Goal: Task Accomplishment & Management: Manage account settings

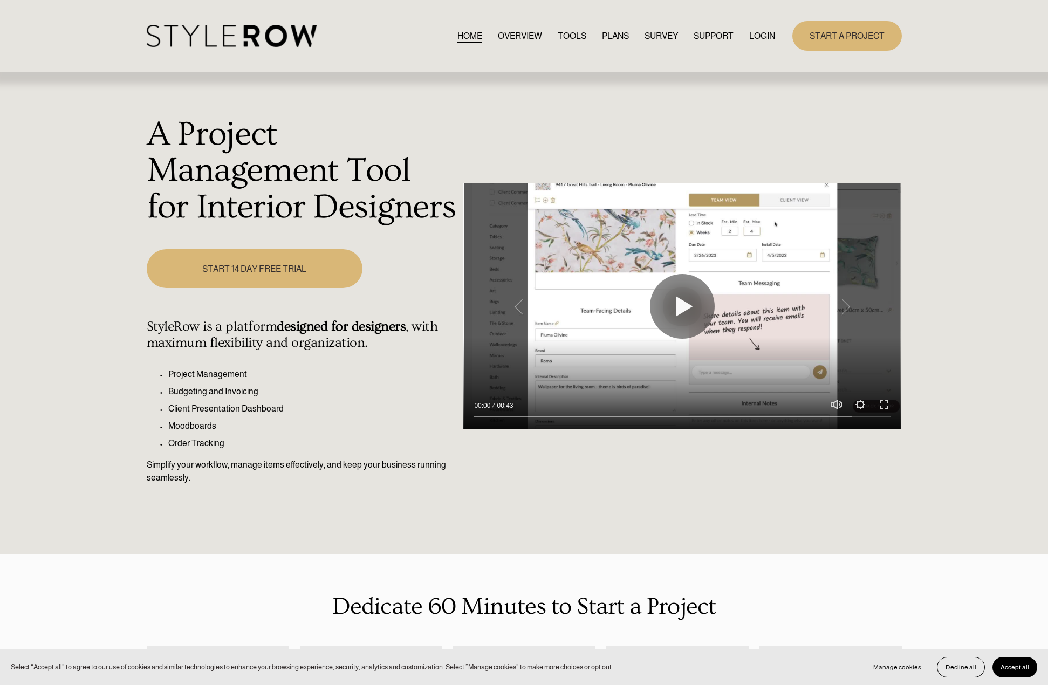
click at [745, 39] on nav "HOME OVERVIEW TOOLS PLANS SURVEY SUPPORT QUESTIONS FEATURED STYLEBOARD RESOURCE…" at bounding box center [617, 36] width 318 height 15
click at [750, 37] on link "LOGIN" at bounding box center [762, 36] width 26 height 15
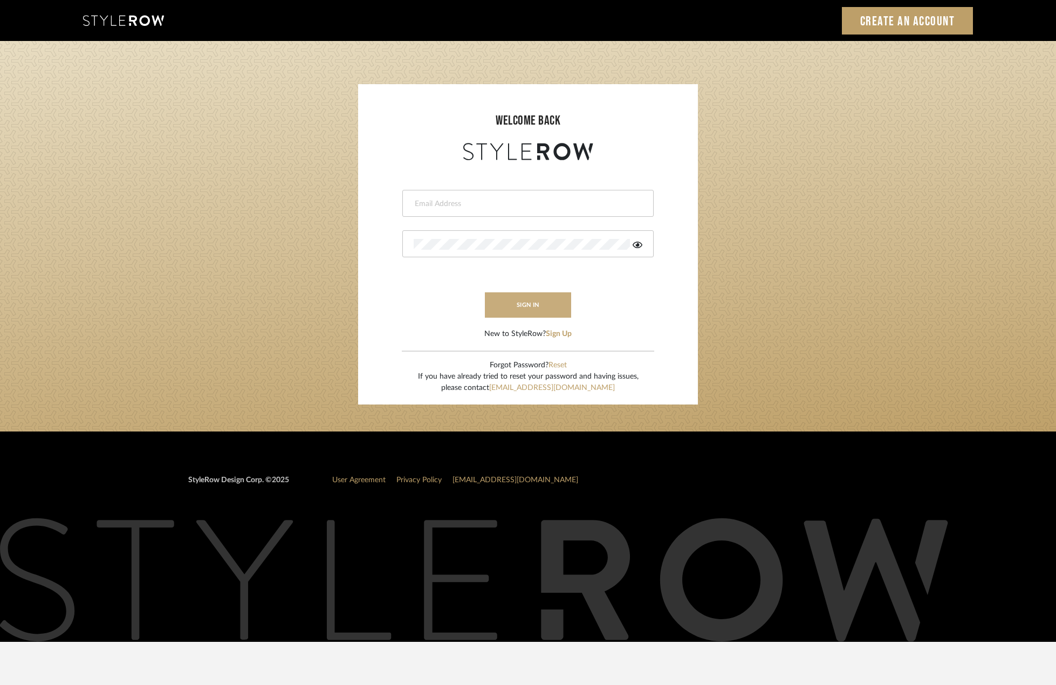
type input "madeleine@studiodb.com"
click at [526, 315] on button "sign in" at bounding box center [528, 304] width 86 height 25
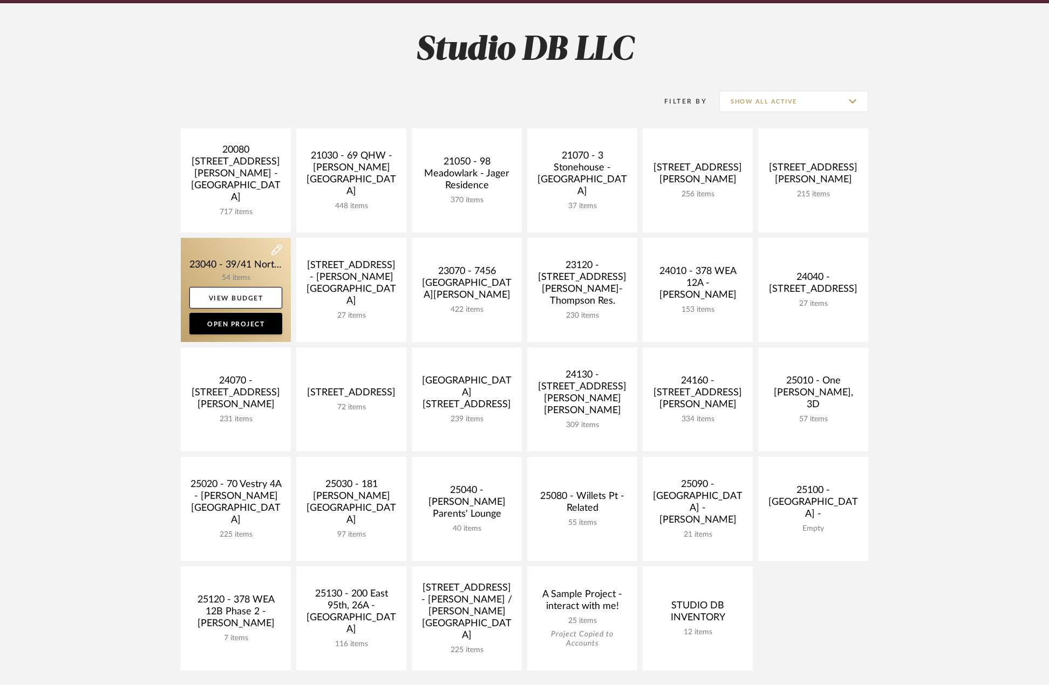
scroll to position [162, 0]
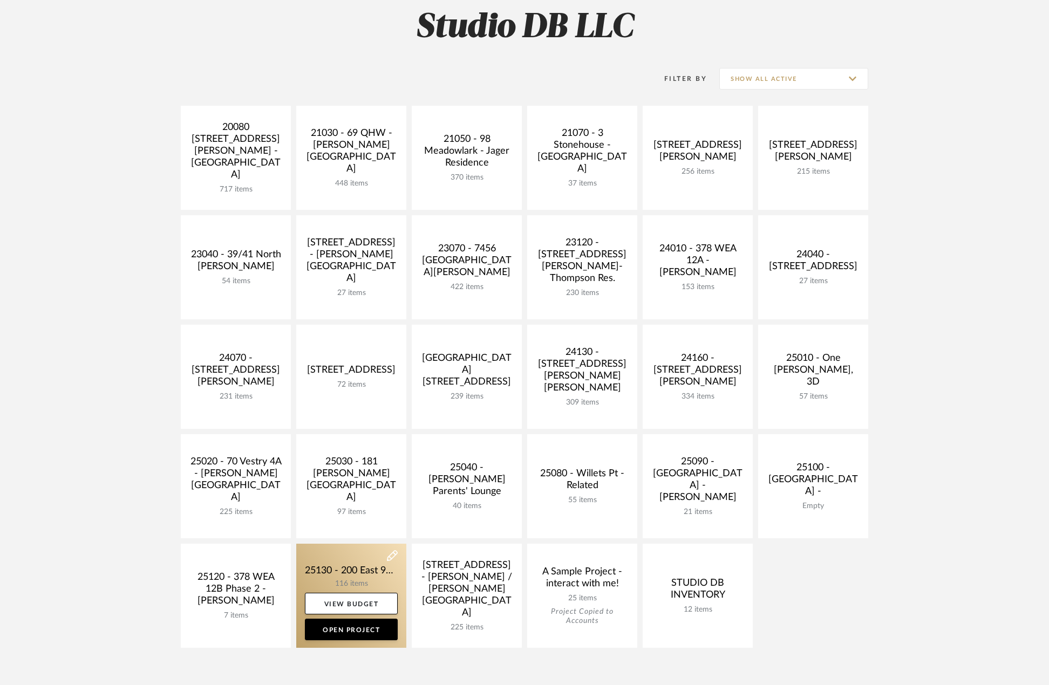
click at [362, 561] on link at bounding box center [351, 596] width 110 height 104
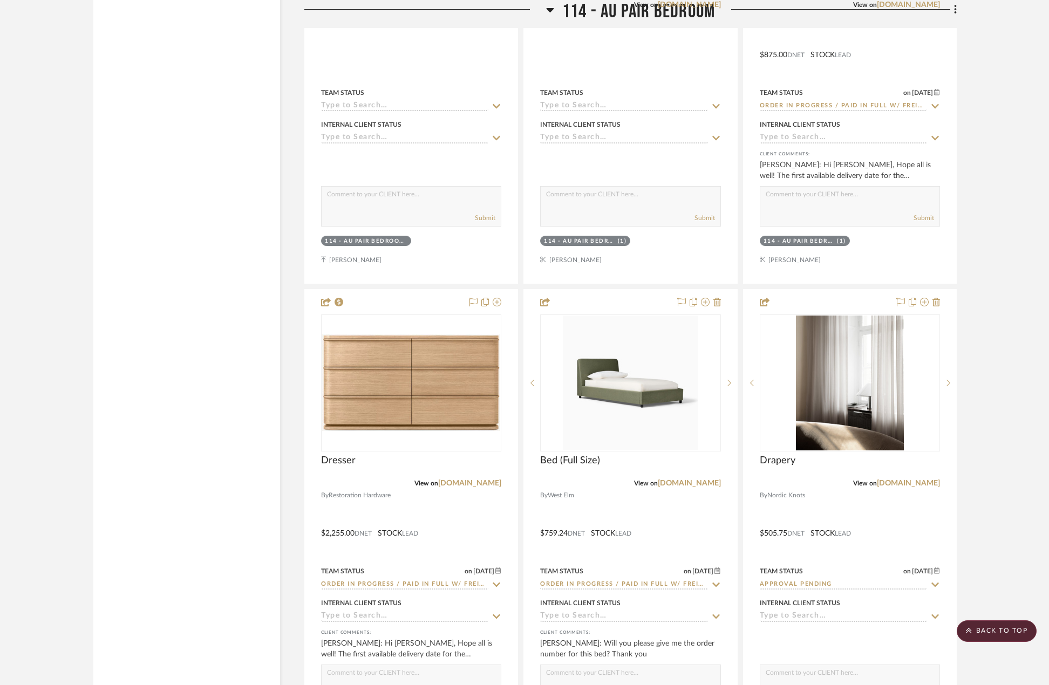
scroll to position [14837, 0]
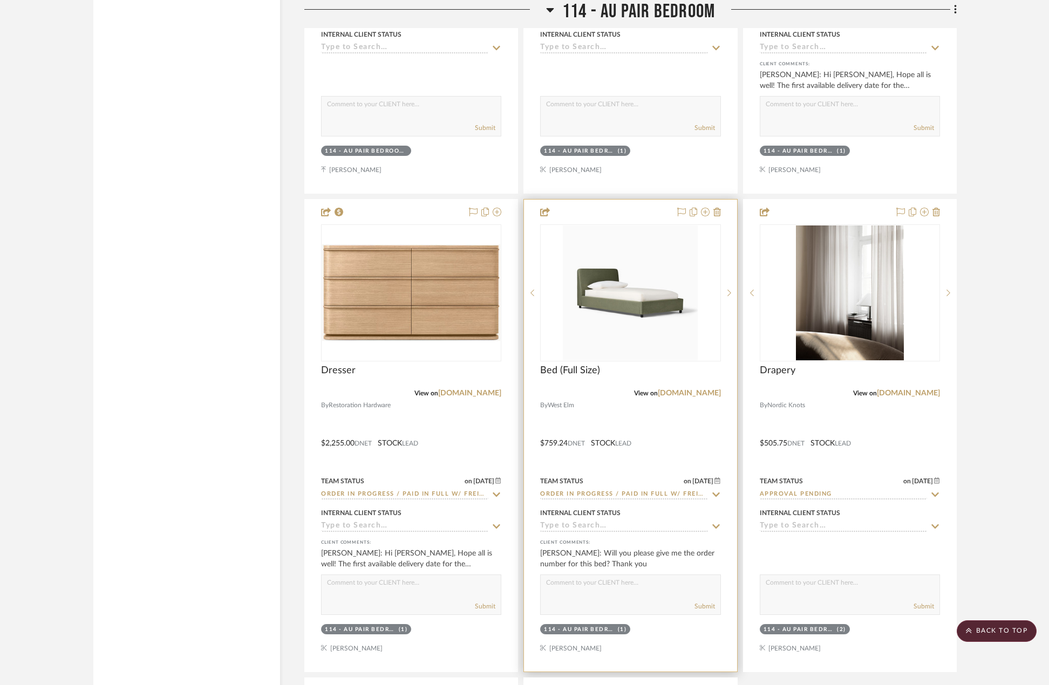
click at [682, 394] on div at bounding box center [630, 436] width 213 height 472
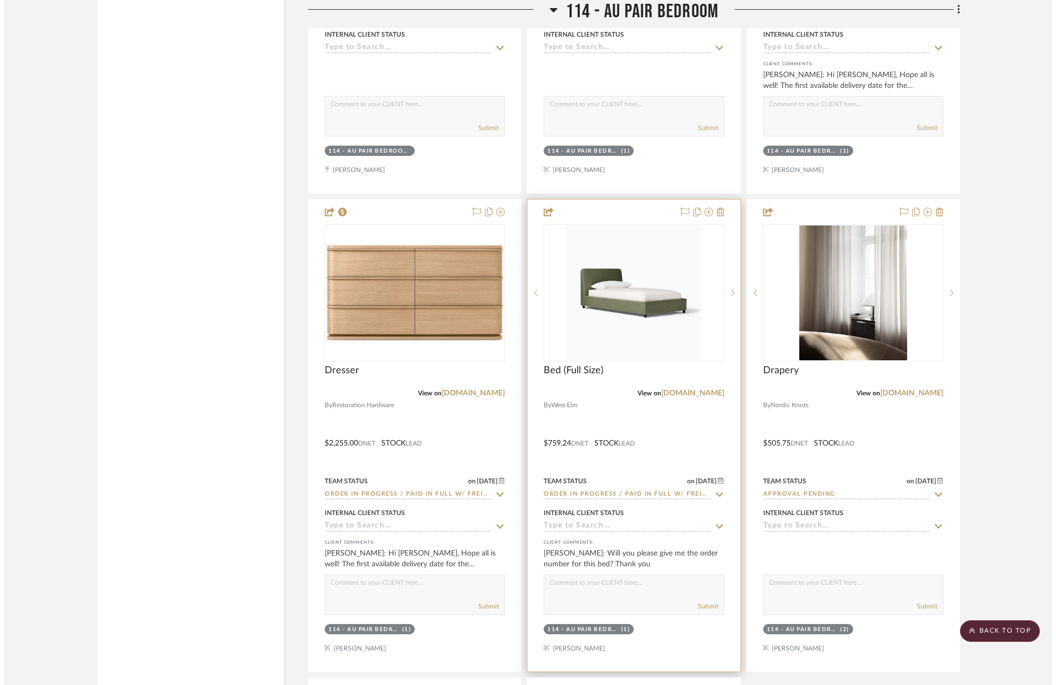
scroll to position [0, 0]
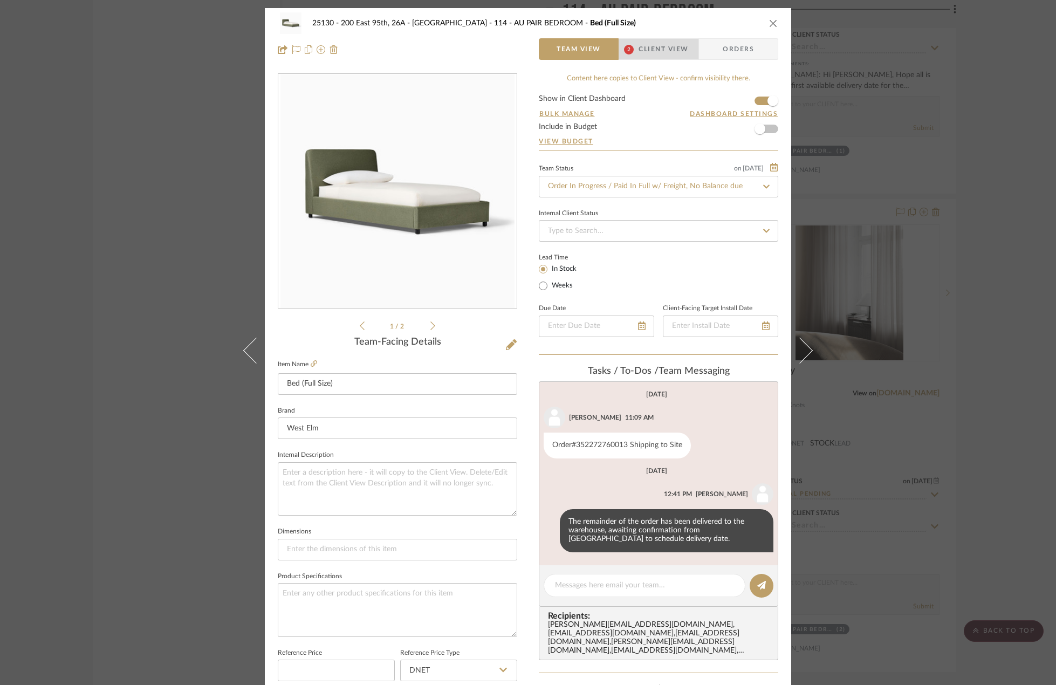
click at [639, 53] on span "Client View" at bounding box center [664, 49] width 50 height 22
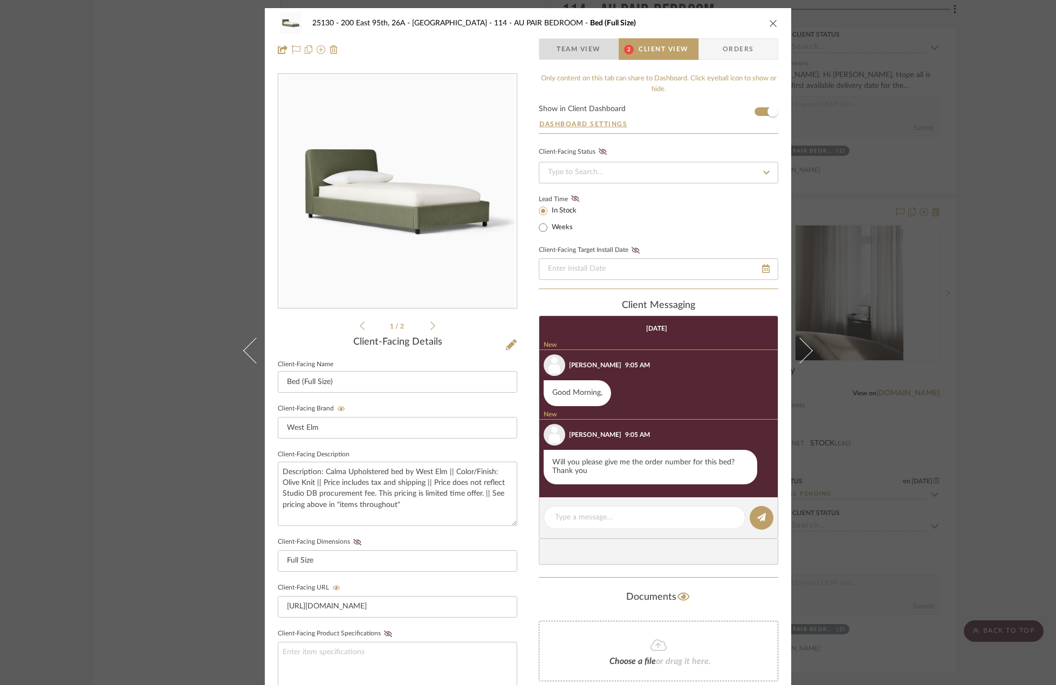
click at [550, 44] on span "button" at bounding box center [548, 49] width 17 height 22
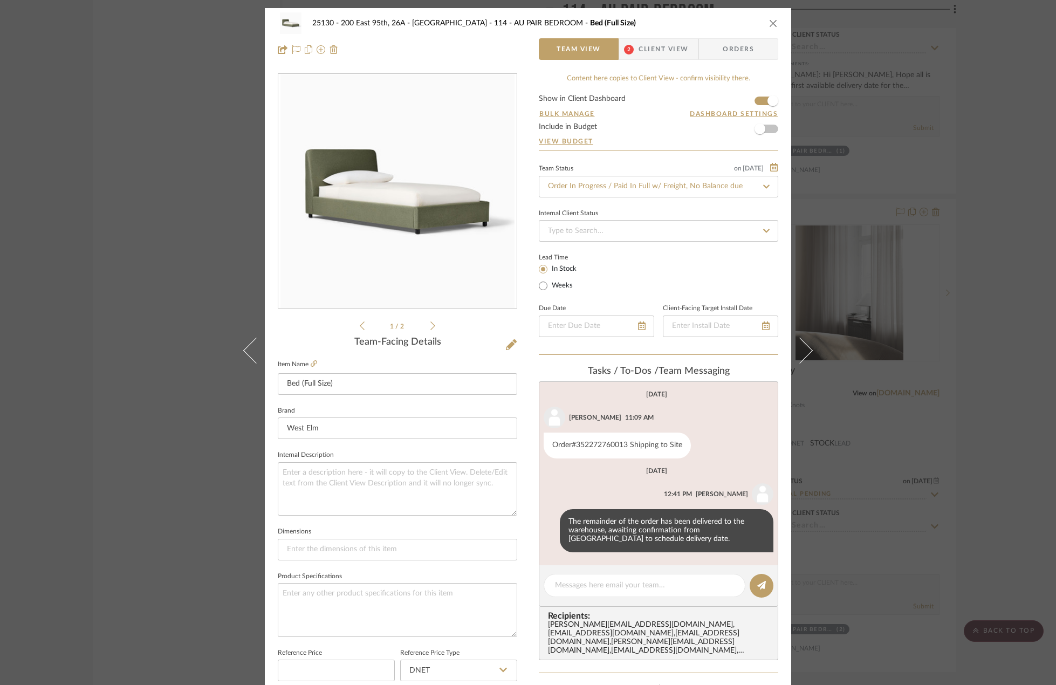
click at [941, 221] on div "25130 - 200 East 95th, 26A - Kosheleva 114 - AU PAIR BEDROOM Bed (Full Size) Te…" at bounding box center [528, 342] width 1056 height 685
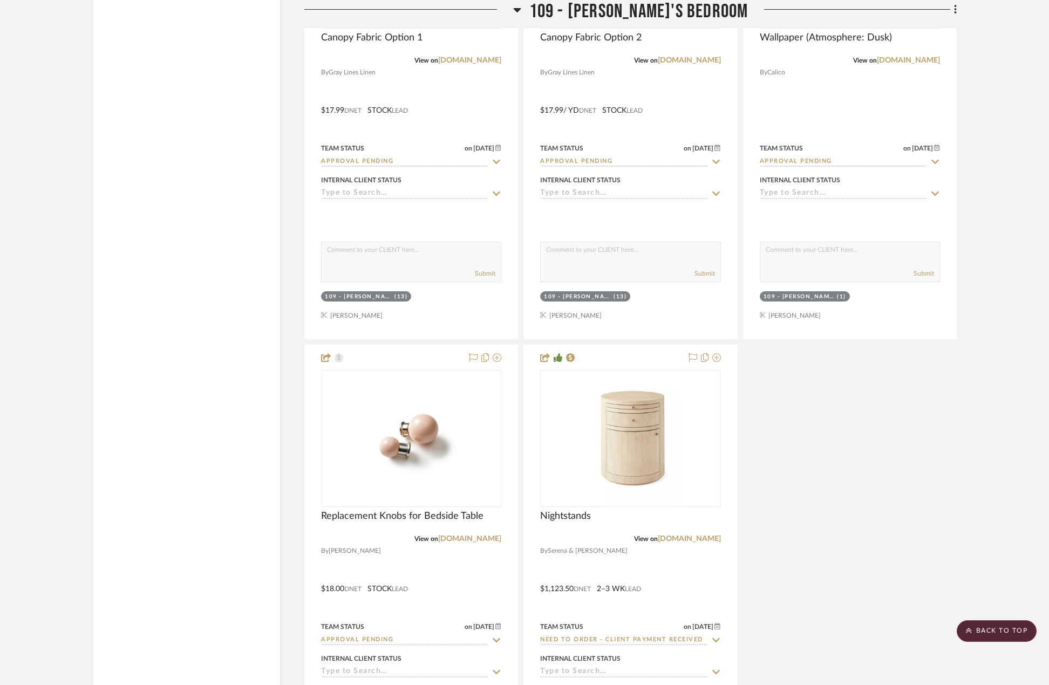
scroll to position [11078, 0]
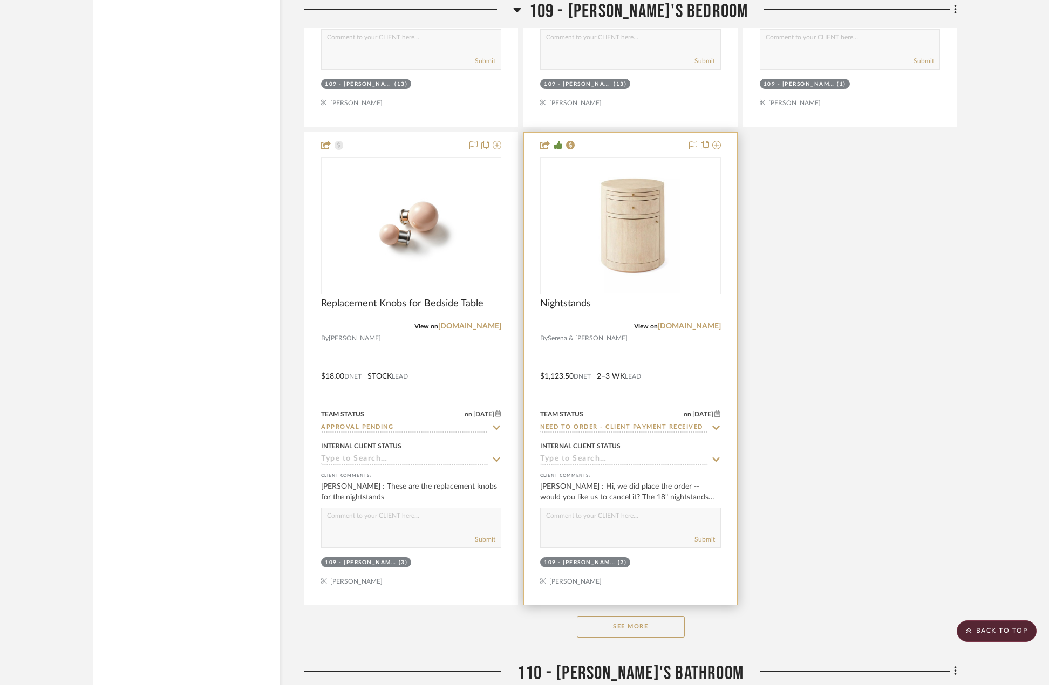
click at [621, 332] on div at bounding box center [630, 369] width 213 height 472
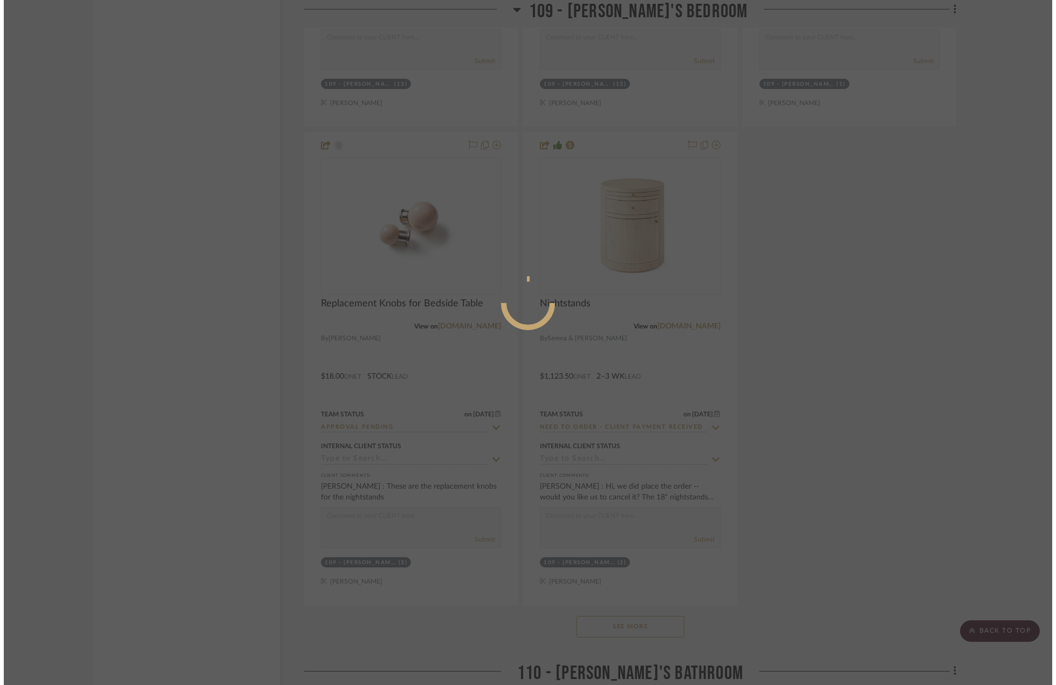
scroll to position [0, 0]
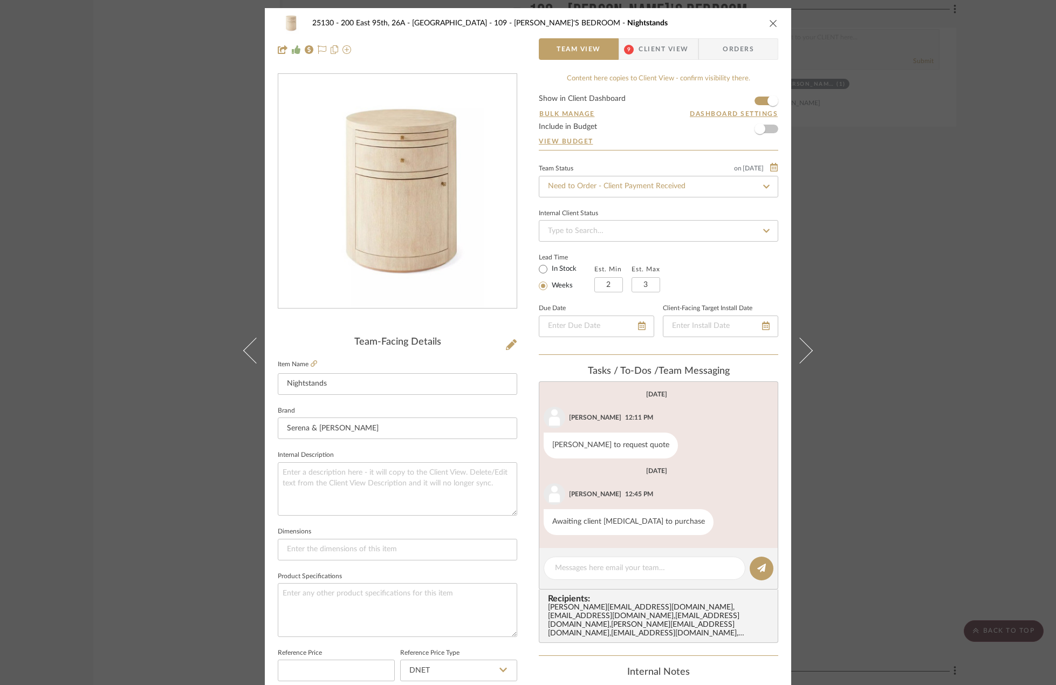
click at [632, 44] on span "9" at bounding box center [628, 49] width 19 height 22
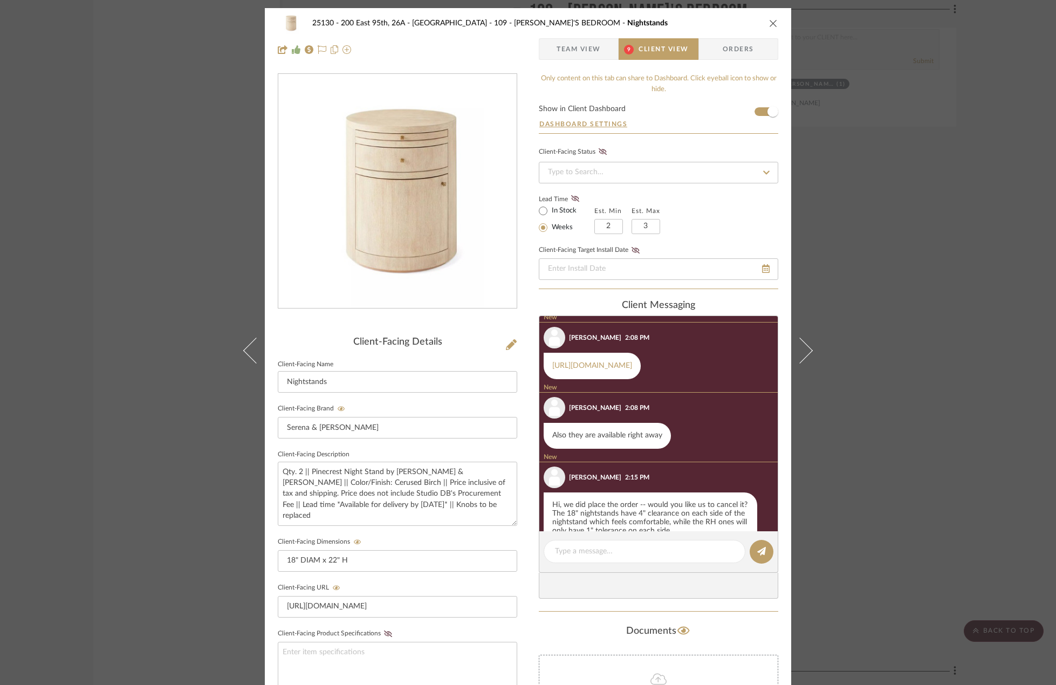
scroll to position [713, 0]
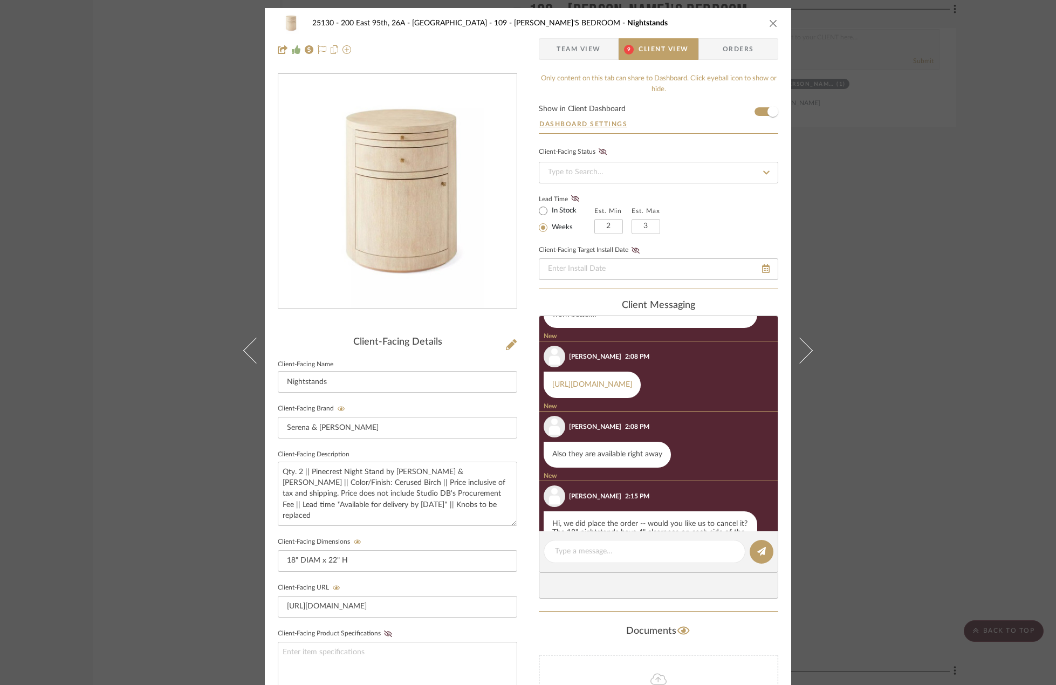
click at [918, 238] on div "25130 - 200 East 95th, 26A - Kosheleva 109 - [PERSON_NAME]'S BEDROOM Nightstand…" at bounding box center [528, 342] width 1056 height 685
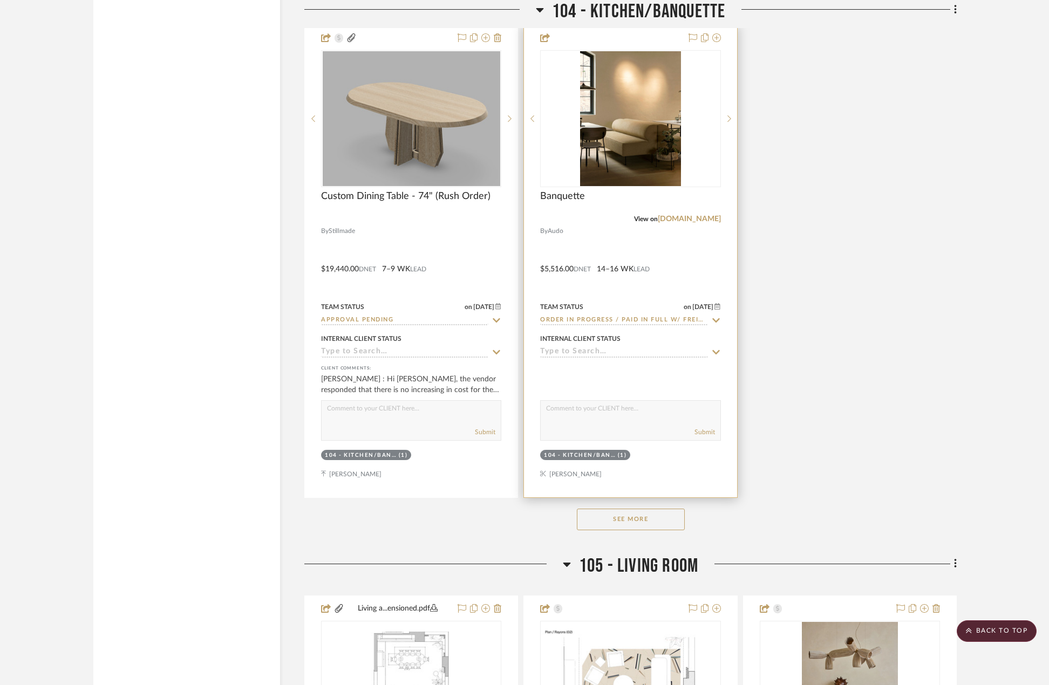
scroll to position [6060, 0]
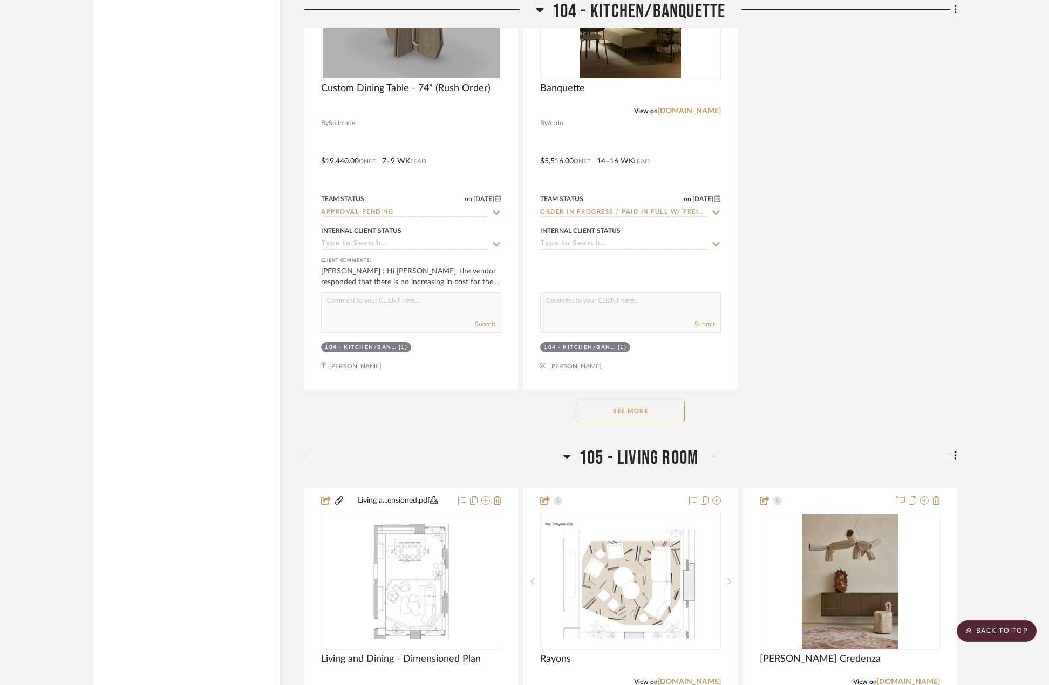
click at [622, 407] on button "See More" at bounding box center [631, 412] width 108 height 22
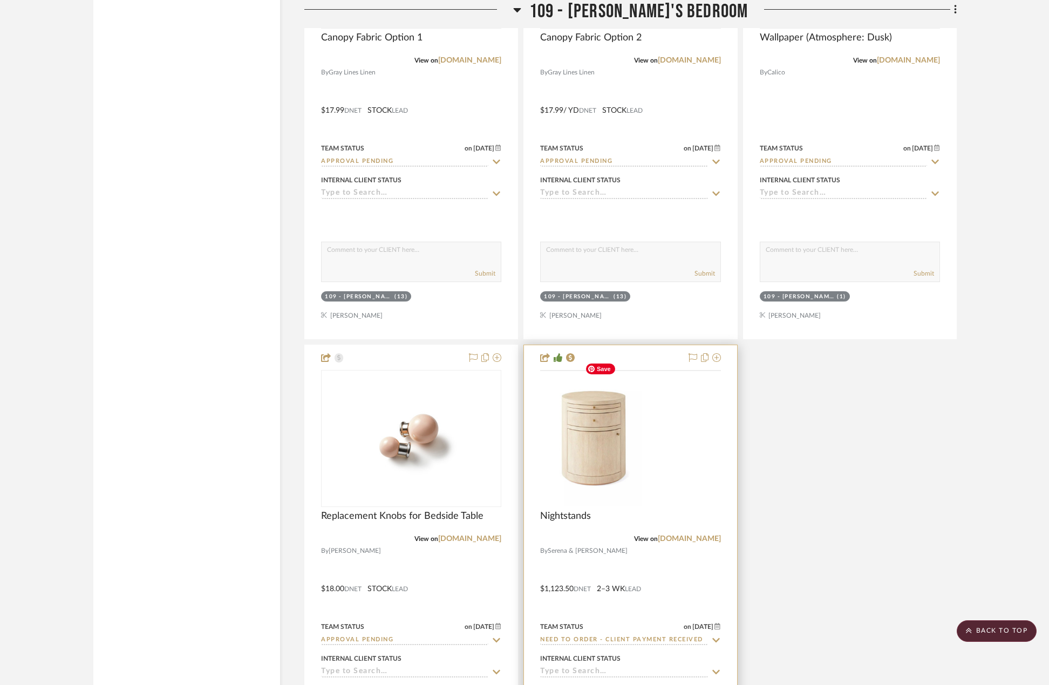
scroll to position [11509, 0]
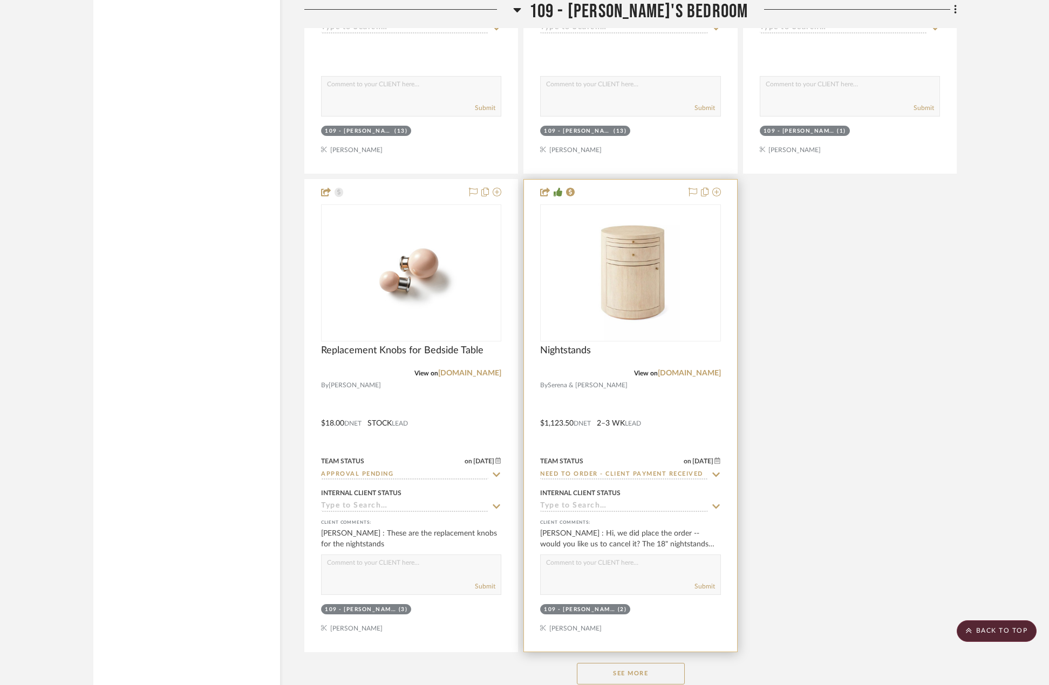
click at [656, 391] on div at bounding box center [630, 416] width 213 height 472
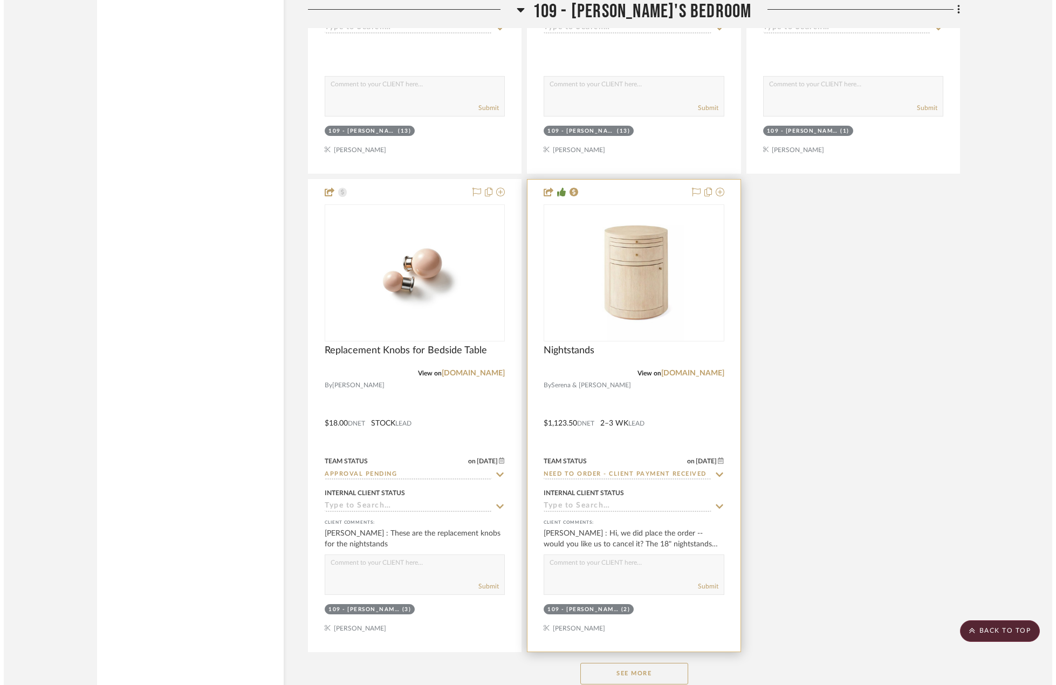
scroll to position [0, 0]
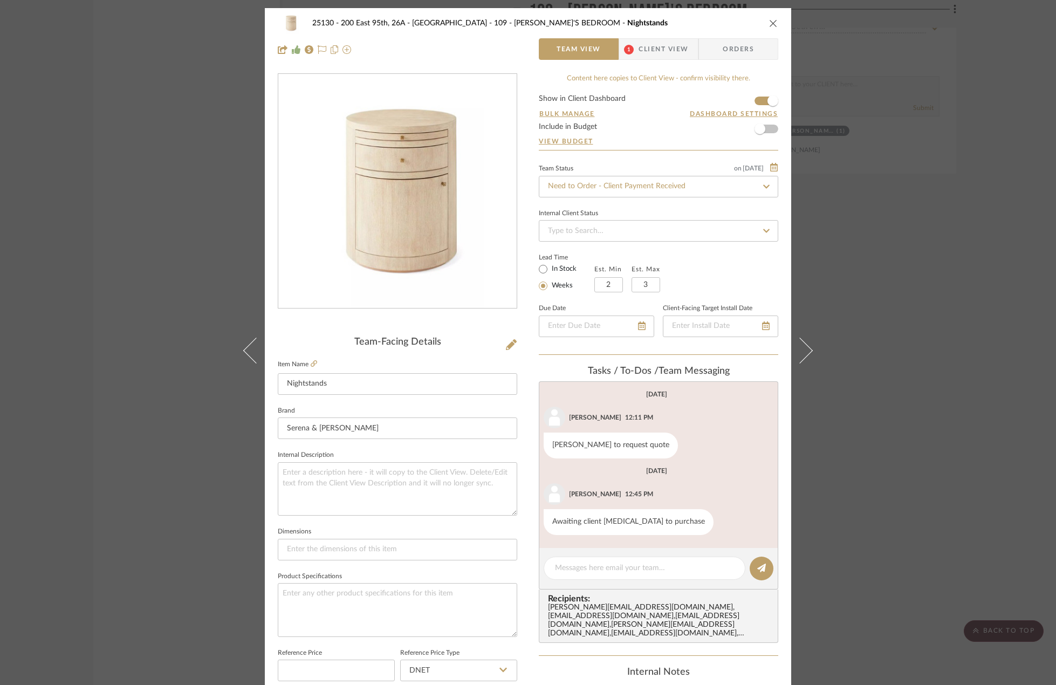
click at [663, 55] on span "Client View" at bounding box center [664, 49] width 50 height 22
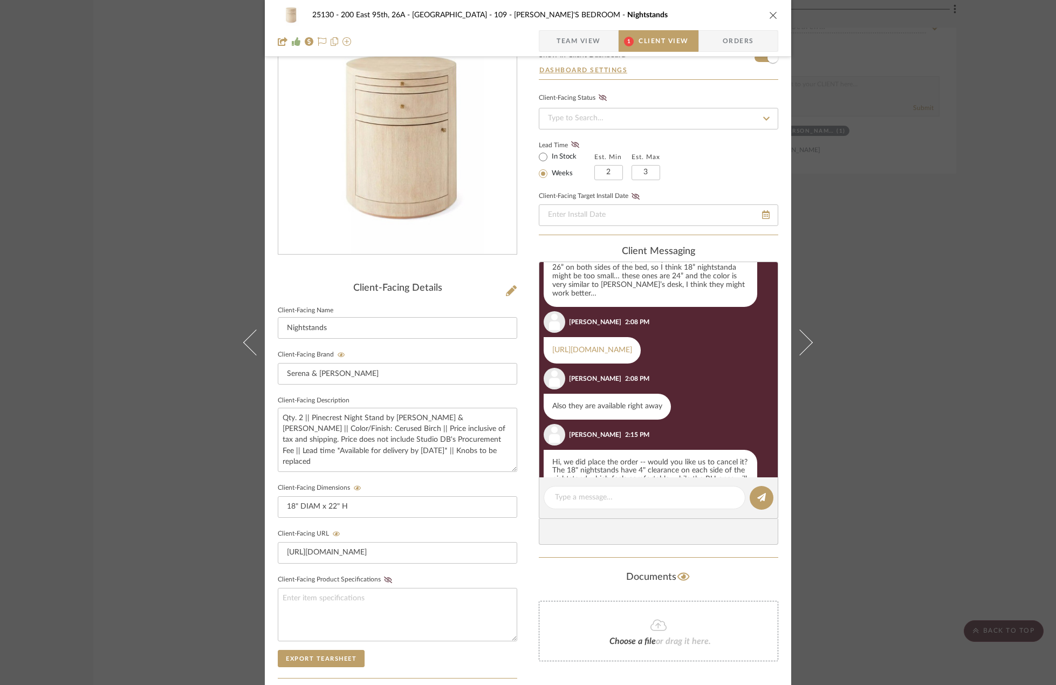
scroll to position [545, 0]
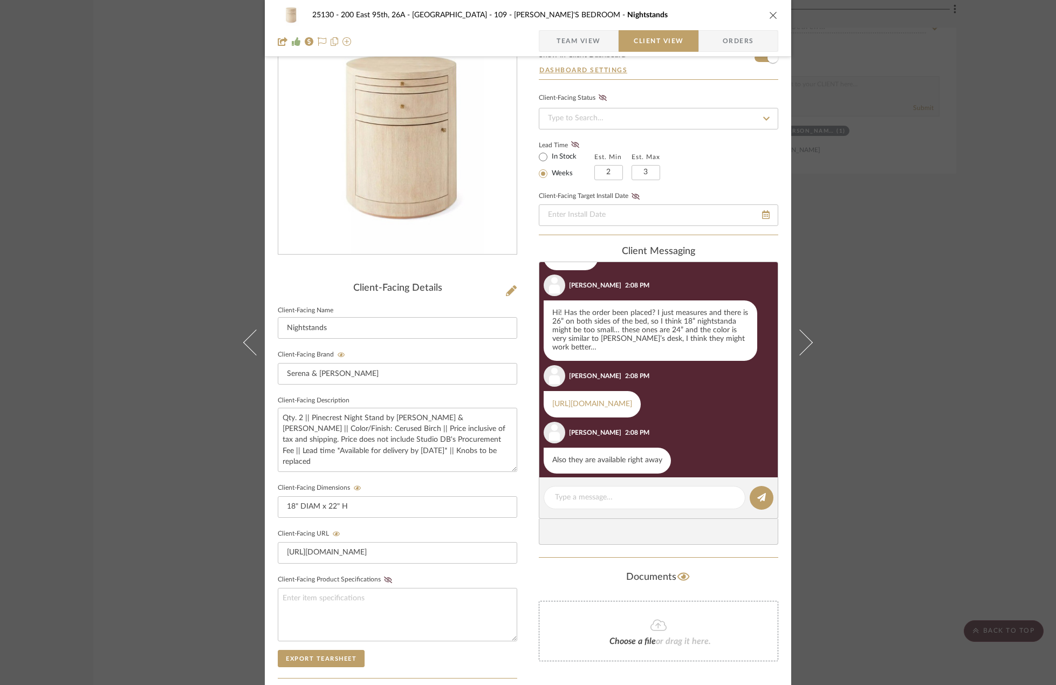
click at [978, 368] on div "25130 - 200 East 95th, 26A - Kosheleva 109 - [PERSON_NAME]'S BEDROOM Nightstand…" at bounding box center [528, 342] width 1056 height 685
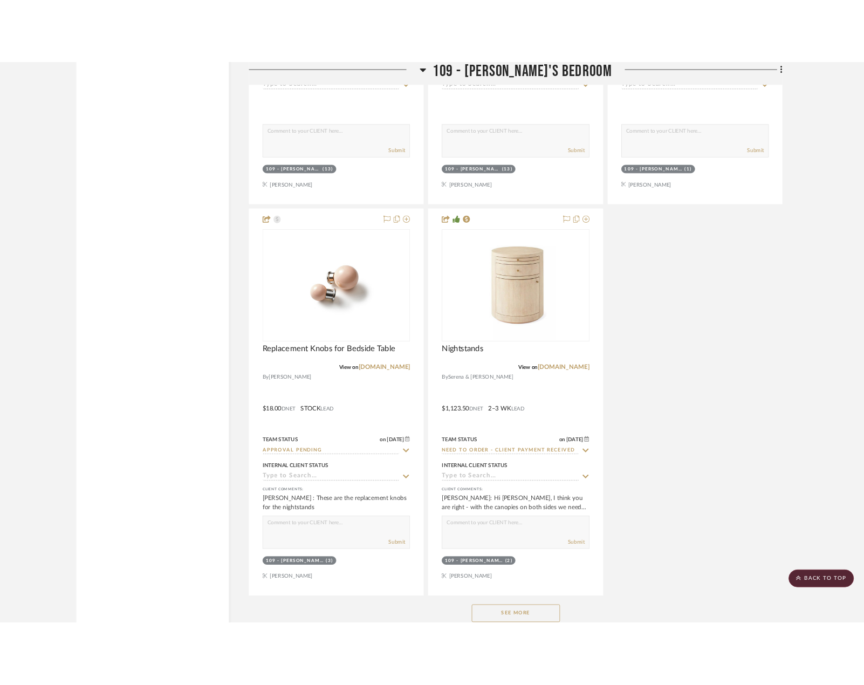
scroll to position [11509, 0]
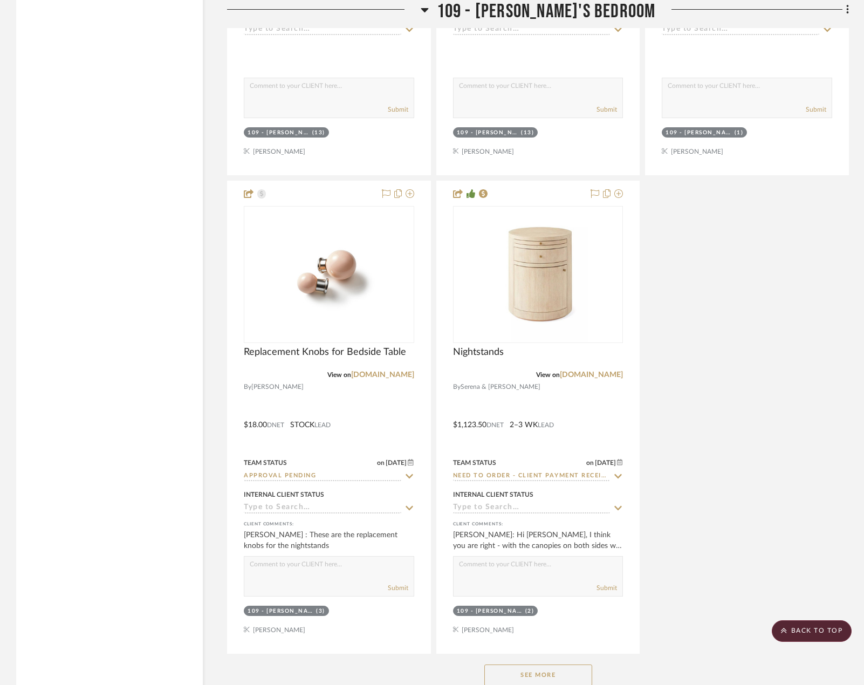
scroll to position [11240, 0]
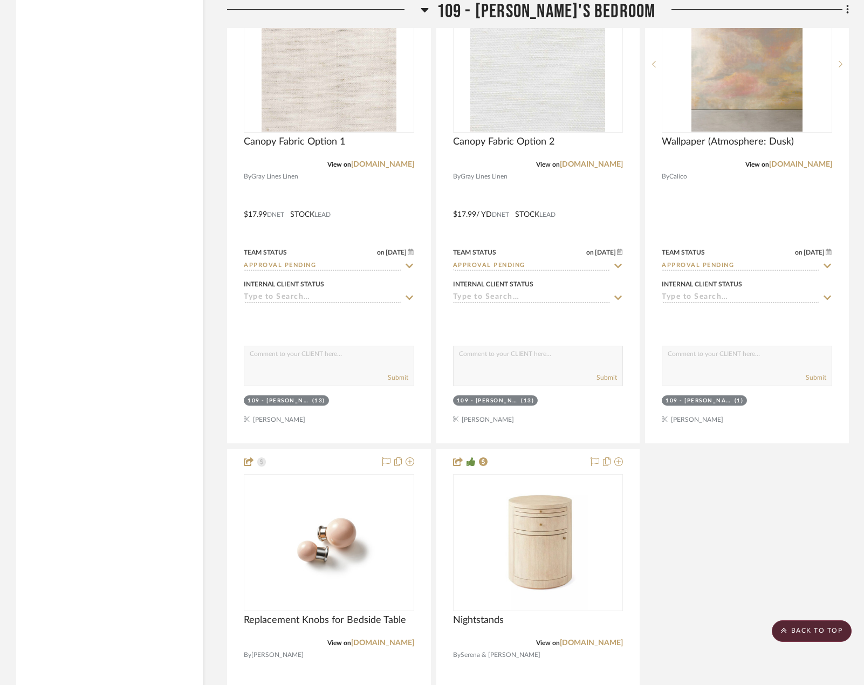
click at [817, 618] on div "[PERSON_NAME]'s...ensioned.pdf [PERSON_NAME]'s Bedroom - Dimensioned Plan By Un…" at bounding box center [538, 200] width 622 height 1443
click at [830, 627] on scroll-to-top-button "BACK TO TOP" at bounding box center [812, 631] width 80 height 22
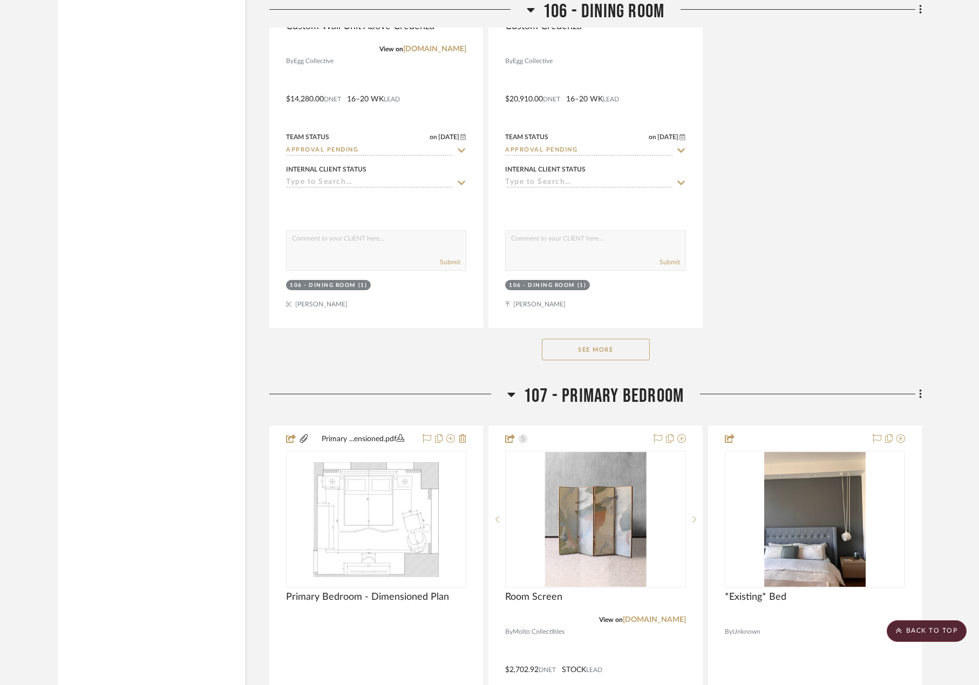
scroll to position [9657, 0]
click at [552, 353] on button "See More" at bounding box center [596, 349] width 108 height 22
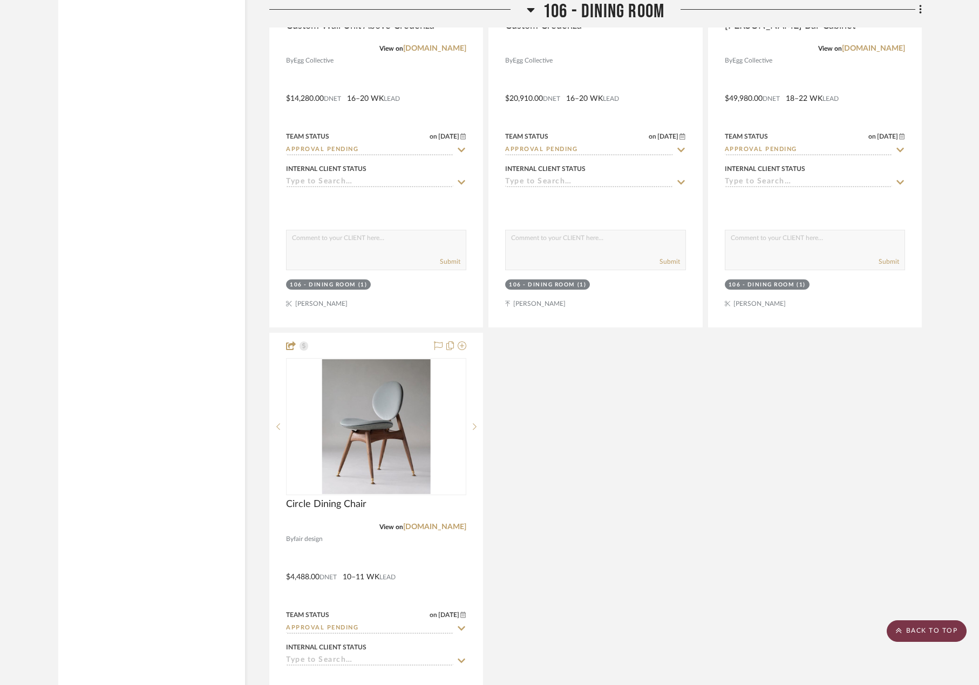
click at [935, 629] on scroll-to-top-button "BACK TO TOP" at bounding box center [926, 631] width 80 height 22
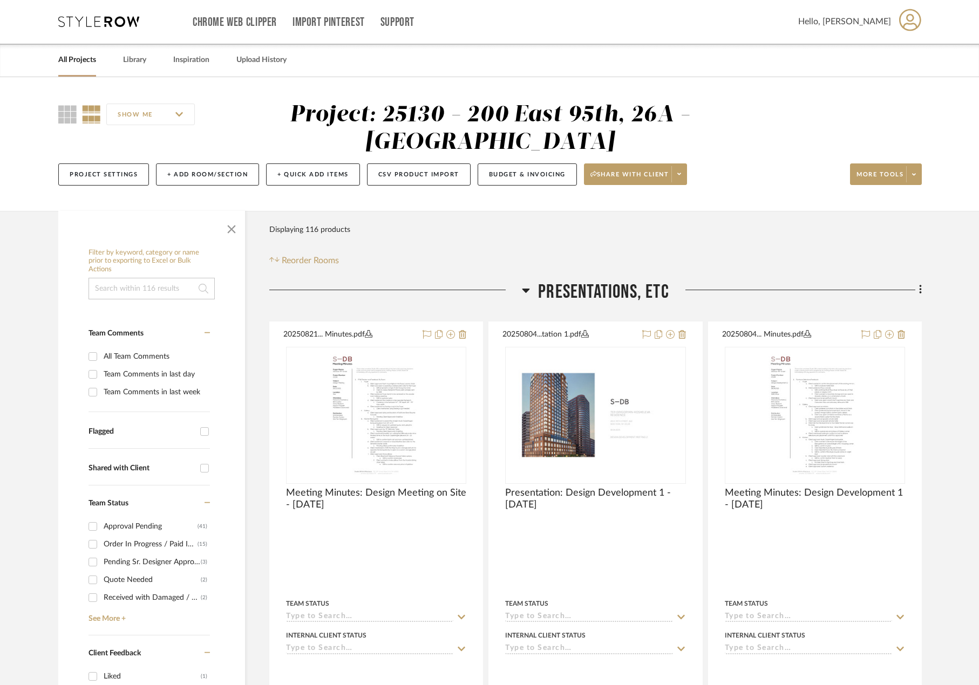
scroll to position [0, 0]
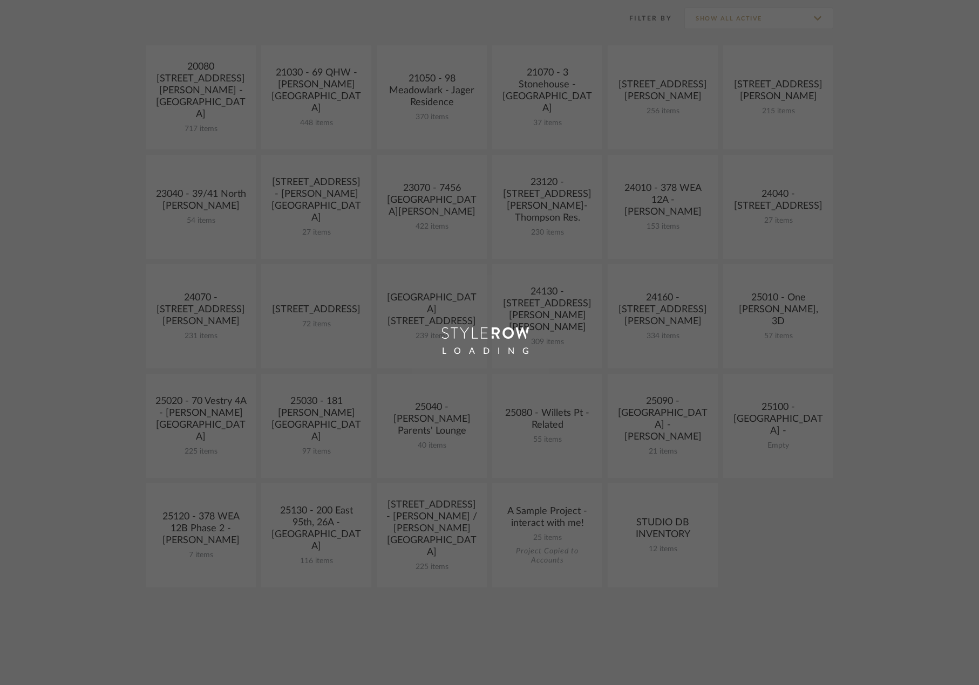
scroll to position [227, 0]
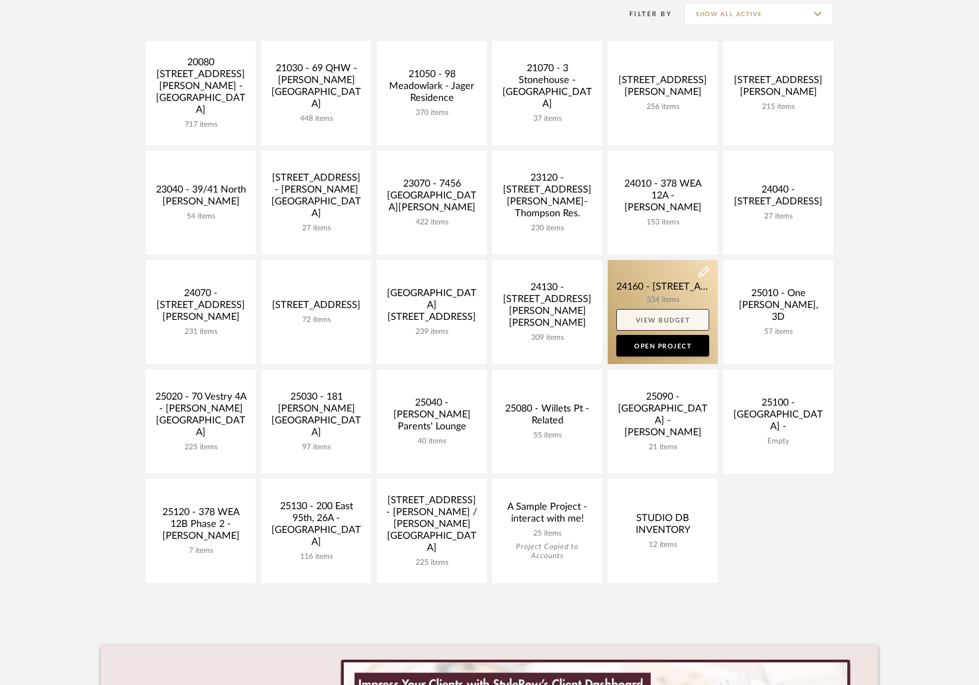
click at [680, 330] on link "View Budget" at bounding box center [662, 320] width 93 height 22
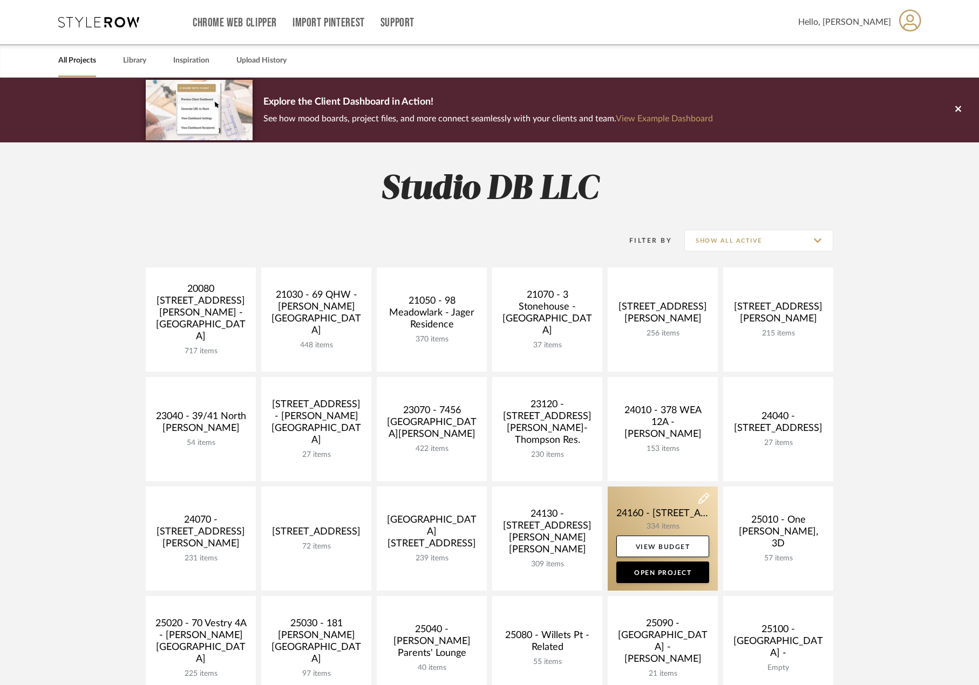
click at [659, 504] on link at bounding box center [662, 539] width 110 height 104
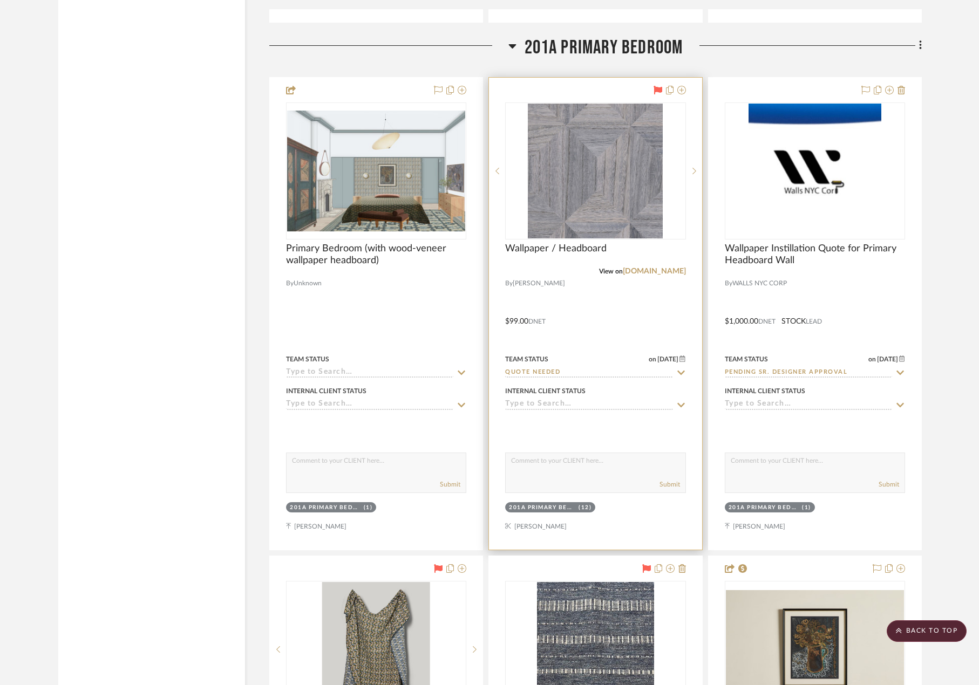
scroll to position [21149, 0]
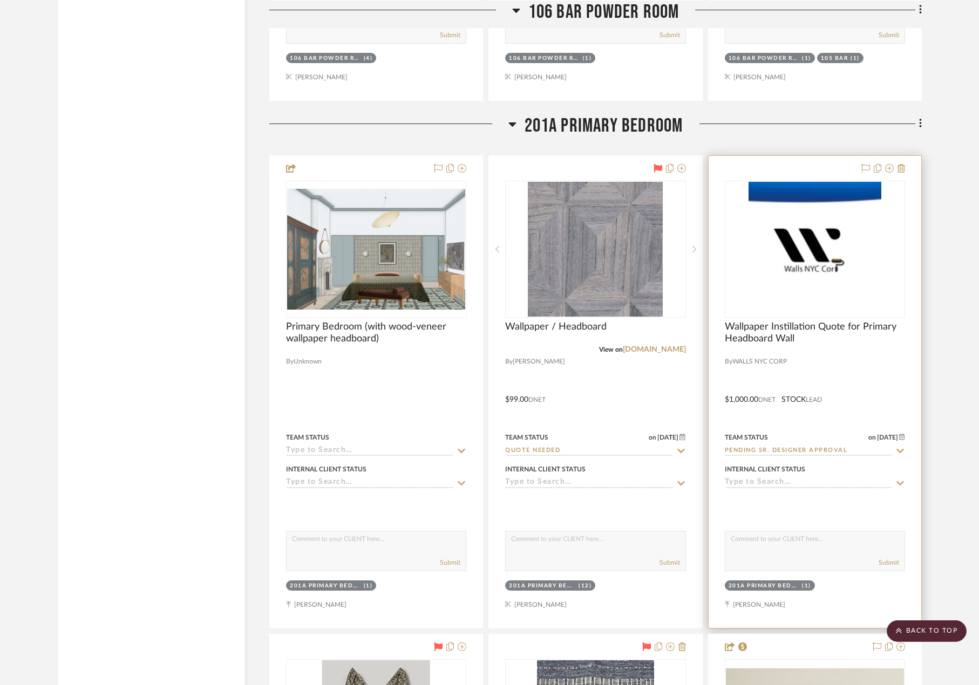
click at [846, 366] on div at bounding box center [814, 392] width 213 height 472
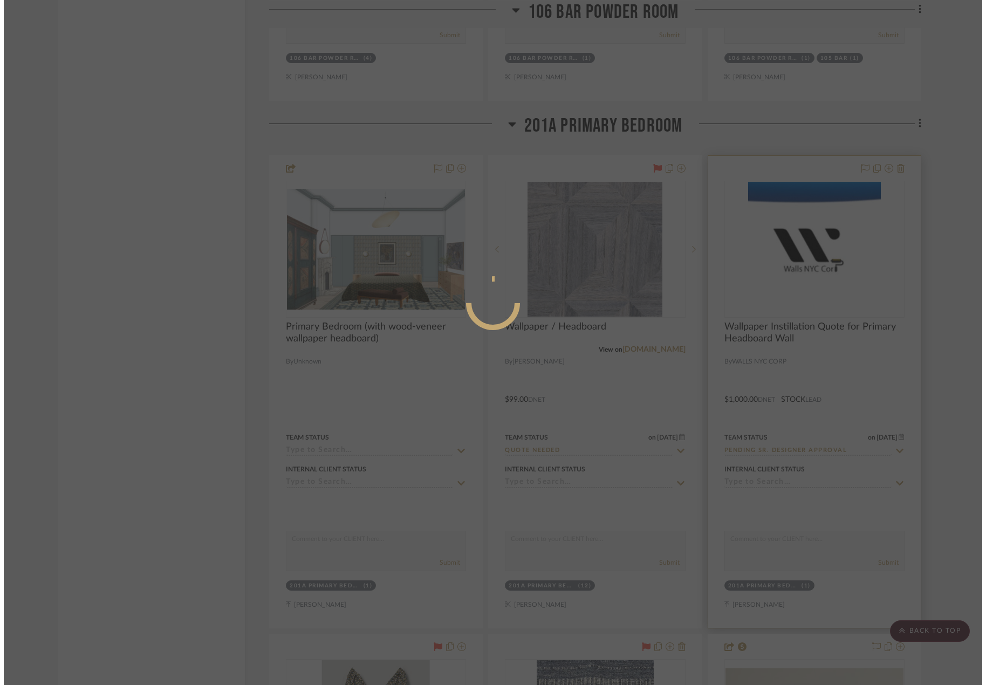
scroll to position [0, 0]
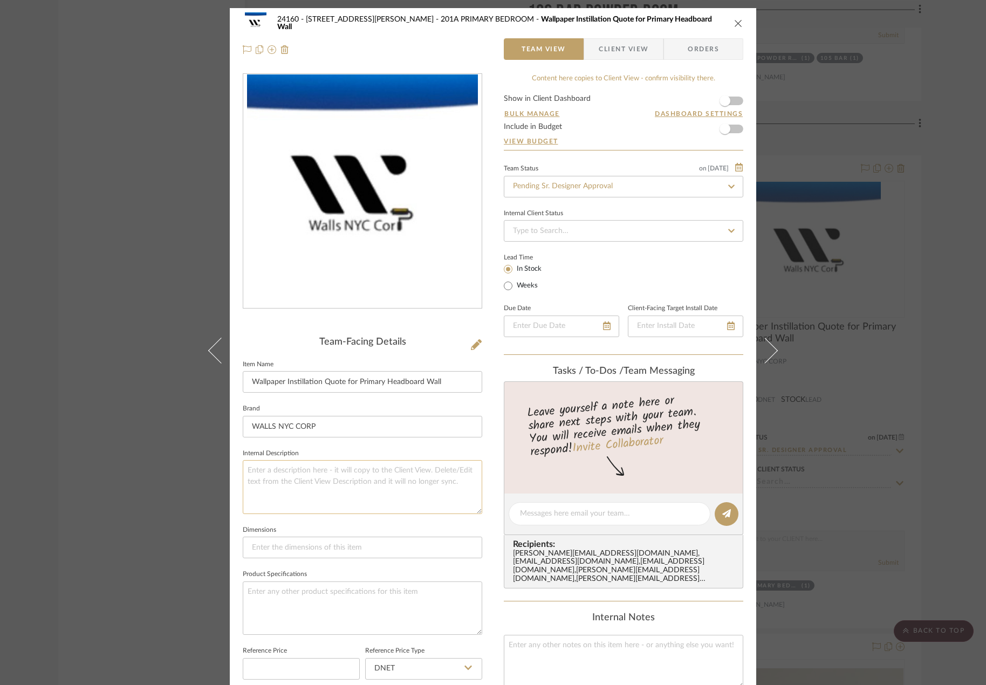
click at [380, 469] on textarea at bounding box center [363, 486] width 240 height 53
click at [617, 58] on span "Client View" at bounding box center [624, 49] width 50 height 22
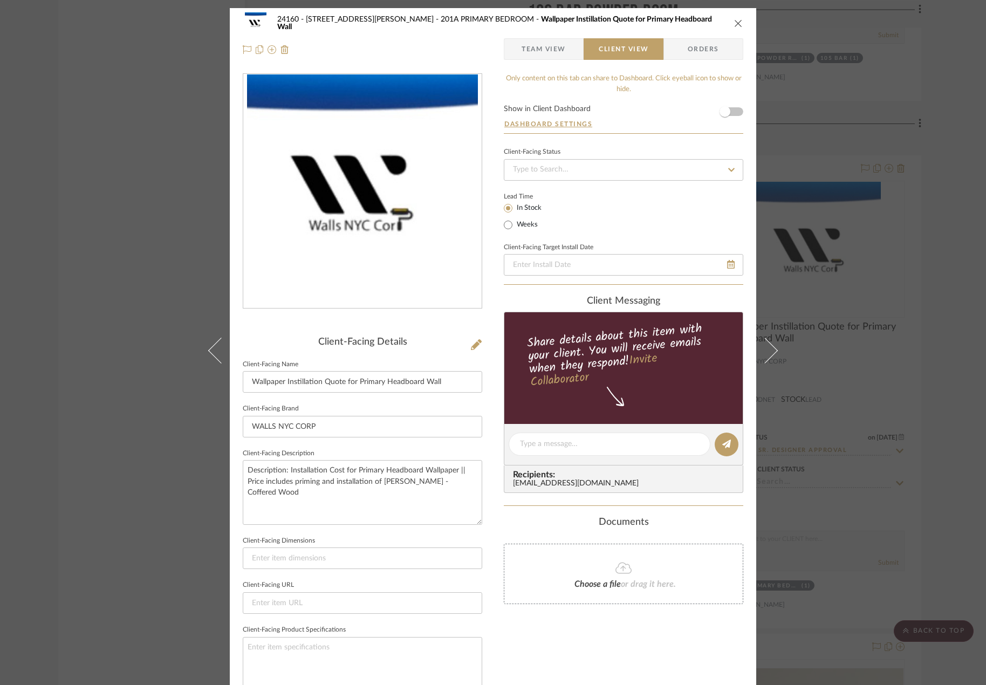
click at [168, 38] on div "24160 - [STREET_ADDRESS] - [PERSON_NAME] 201A PRIMARY BEDROOM Wallpaper Instill…" at bounding box center [493, 342] width 986 height 685
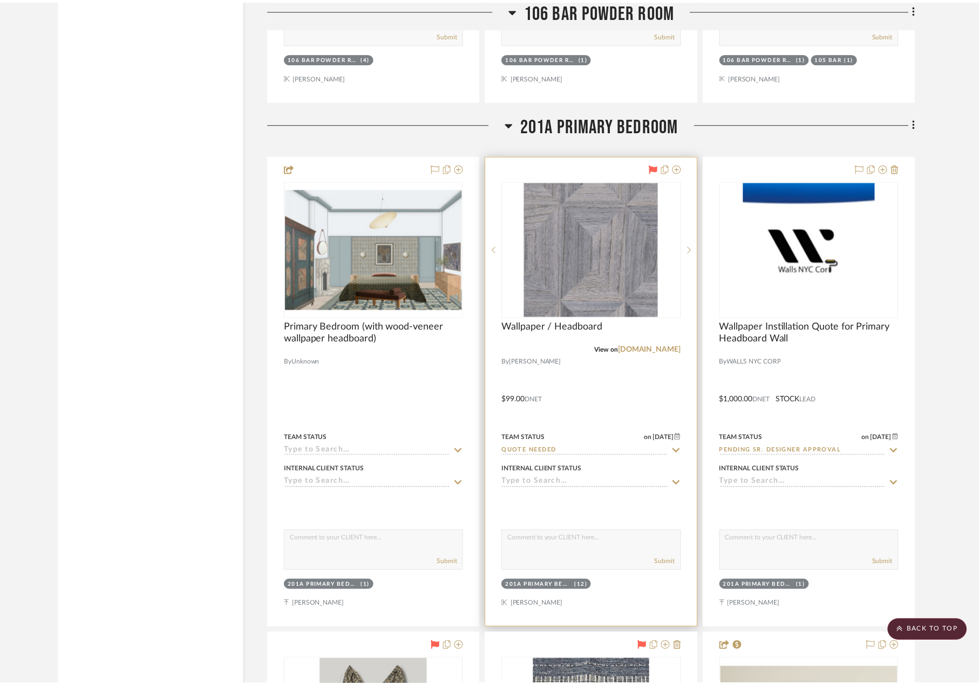
scroll to position [21149, 0]
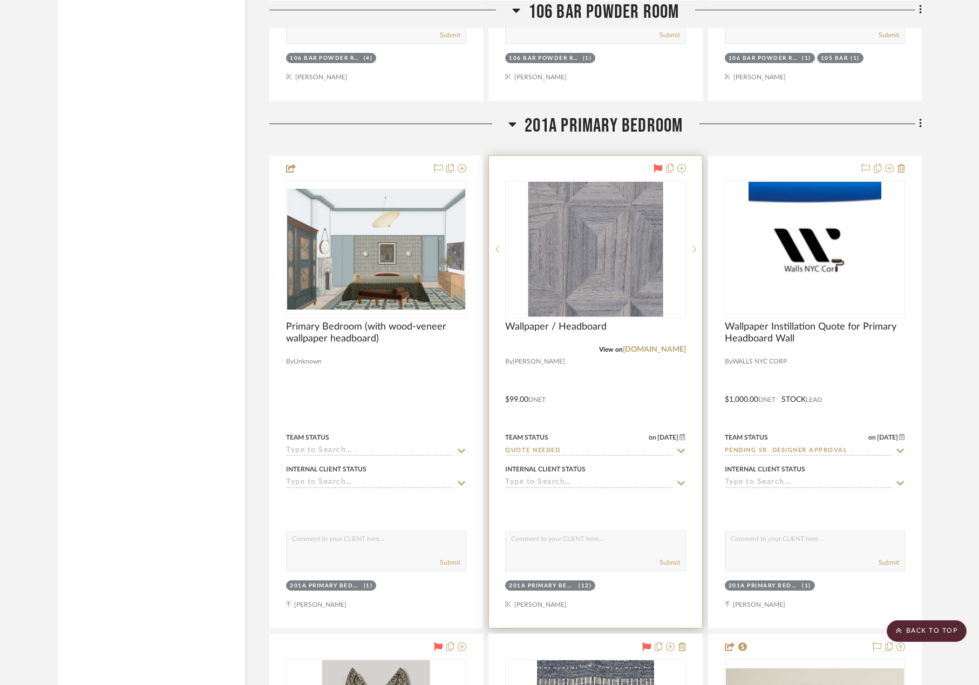
click at [622, 370] on div at bounding box center [595, 392] width 213 height 472
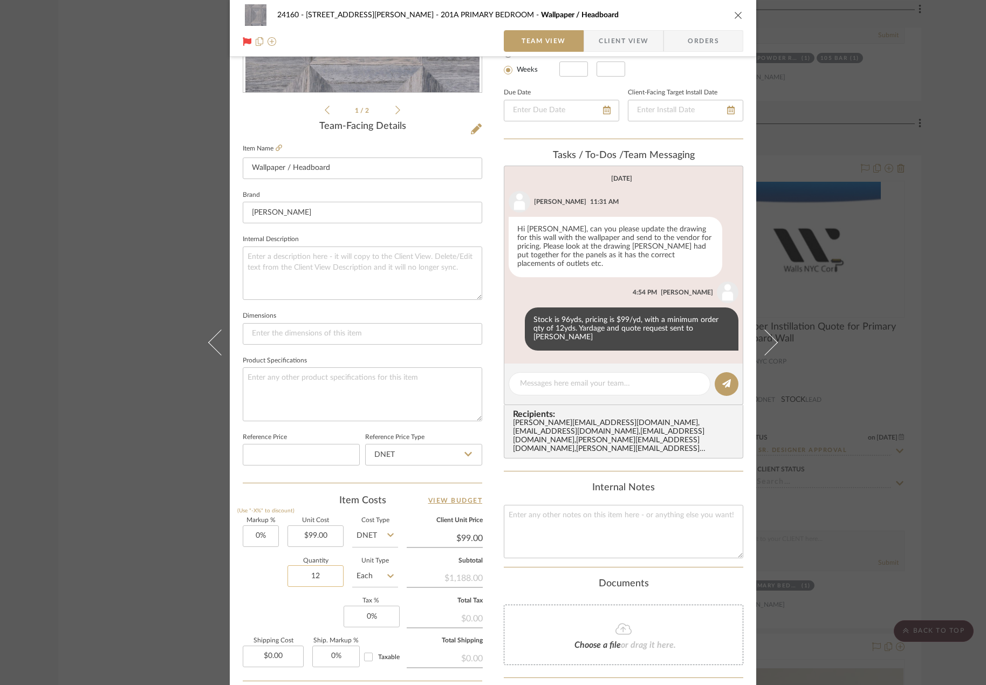
scroll to position [319, 0]
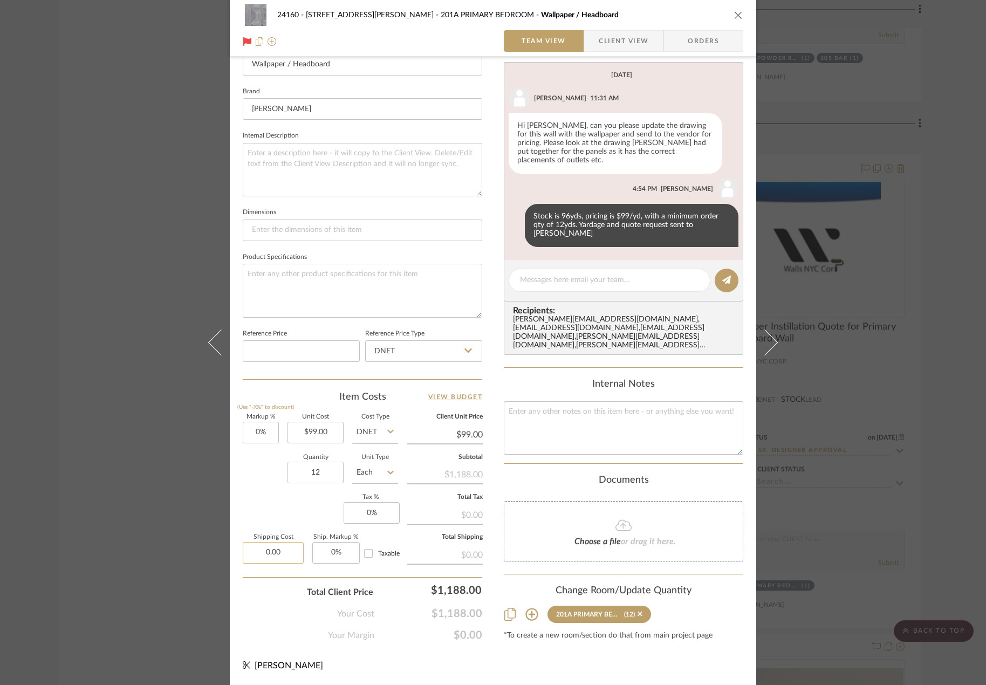
click at [292, 552] on input "0.00" at bounding box center [273, 553] width 61 height 22
type input "$0.00"
click at [373, 532] on sr-form-field "Tax % 0%" at bounding box center [371, 514] width 54 height 38
click at [379, 514] on input "0" at bounding box center [372, 513] width 56 height 22
type input "8.875%"
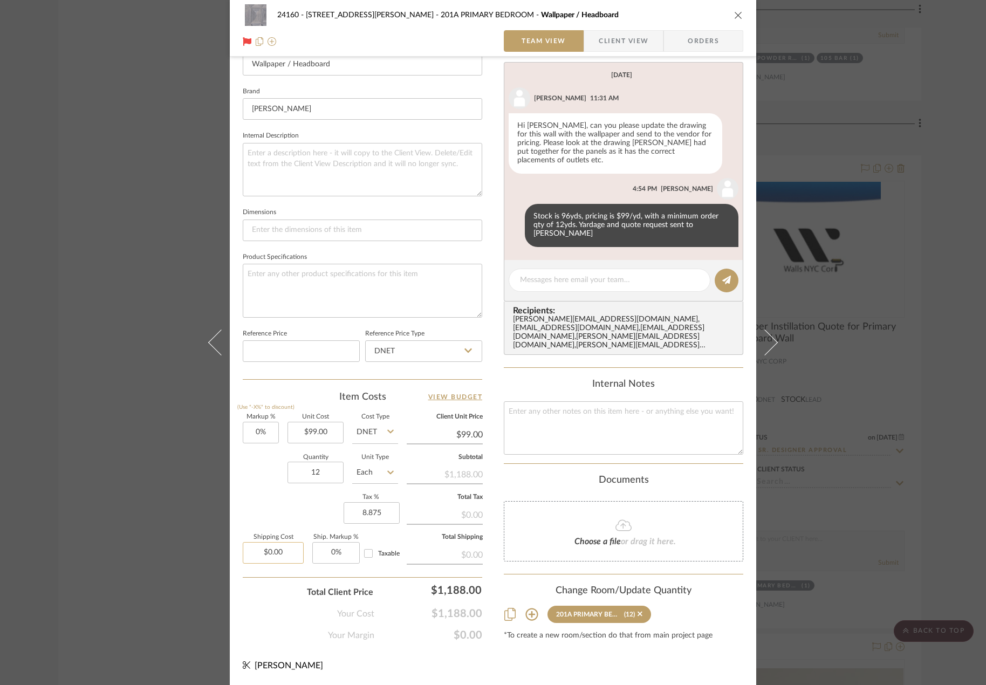
type input "0.00"
click at [265, 552] on input "0.00" at bounding box center [273, 553] width 61 height 22
type input "$109.40"
click at [258, 577] on div "Total Client Price $1,293.44" at bounding box center [363, 588] width 240 height 22
click at [369, 554] on input "Taxable" at bounding box center [368, 553] width 17 height 17
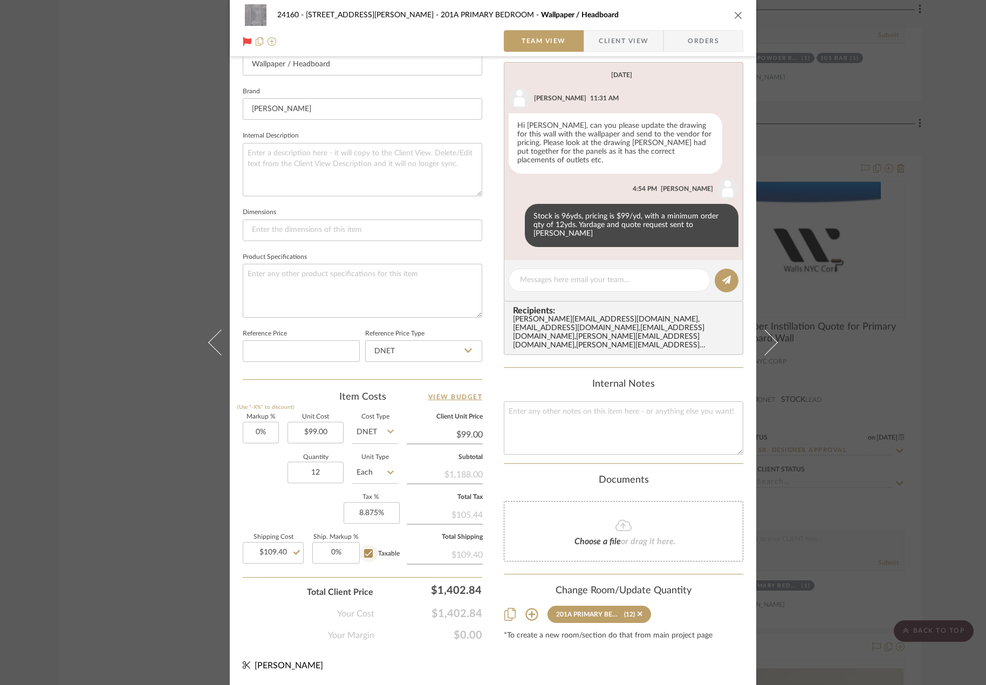
checkbox input "true"
click at [277, 592] on div "Total Client Price $1,412.54" at bounding box center [363, 588] width 240 height 22
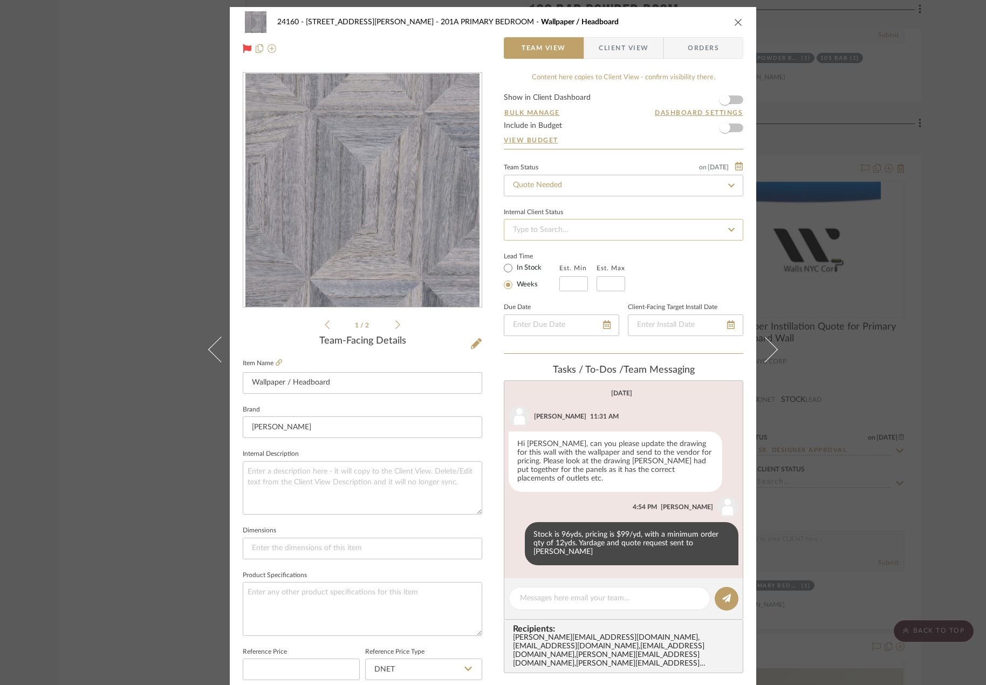
scroll to position [0, 0]
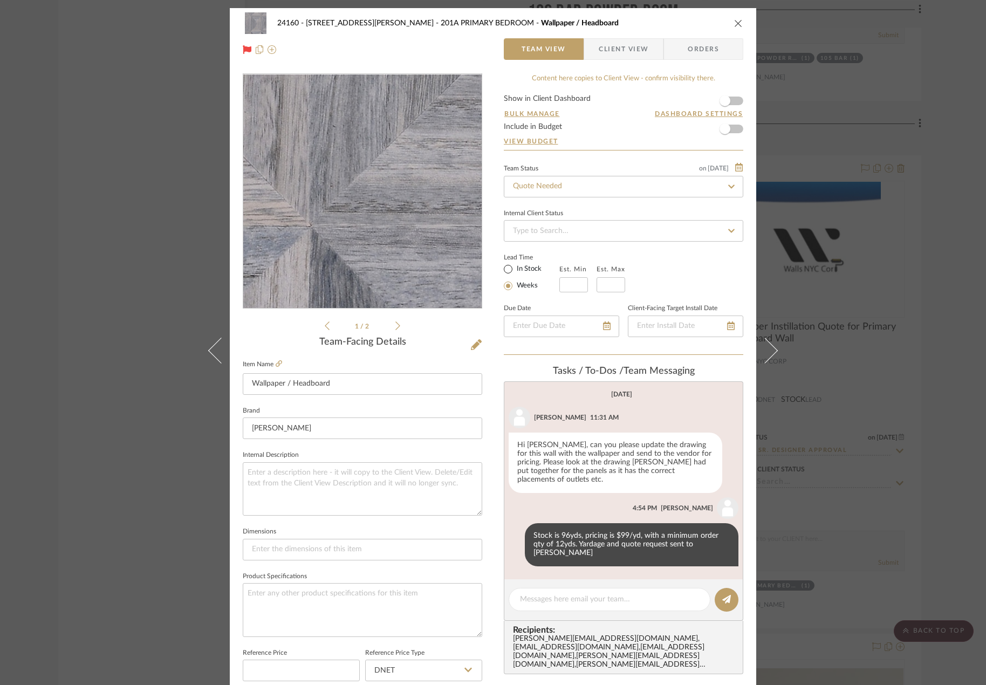
drag, startPoint x: 510, startPoint y: 265, endPoint x: 465, endPoint y: 274, distance: 46.0
click at [465, 274] on div "24160 - [STREET_ADDRESS][PERSON_NAME] PRIMARY BEDROOM Wallpaper / Headboard Tea…" at bounding box center [493, 506] width 527 height 996
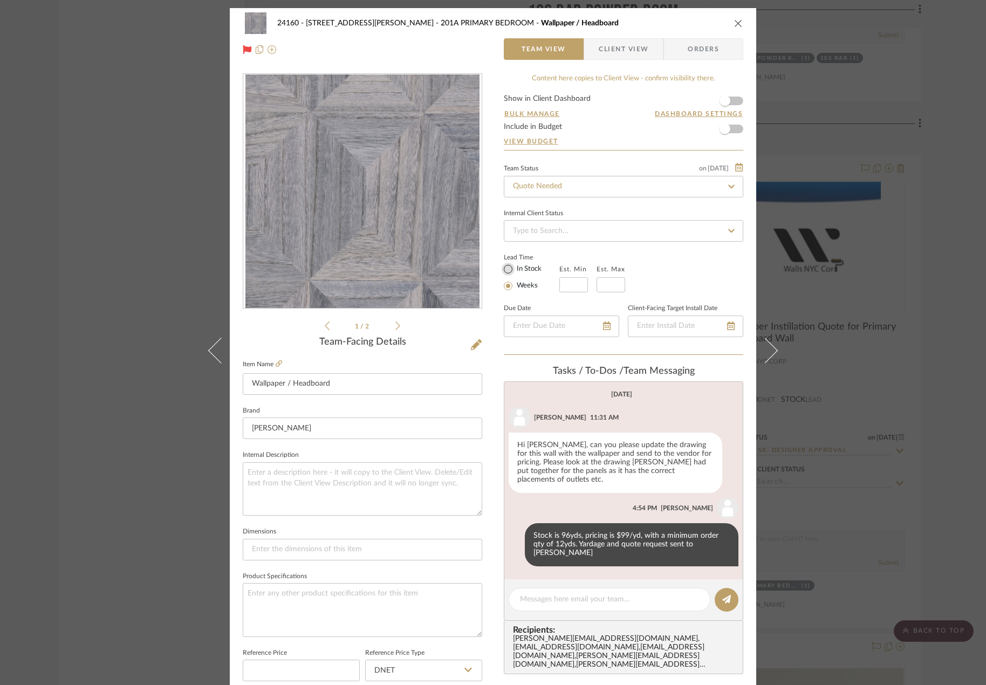
click at [507, 272] on input "In Stock" at bounding box center [508, 269] width 13 height 13
radio input "true"
click at [561, 191] on input "Quote Needed" at bounding box center [624, 187] width 240 height 22
click at [729, 185] on icon at bounding box center [731, 186] width 5 height 5
type input "[DATE]"
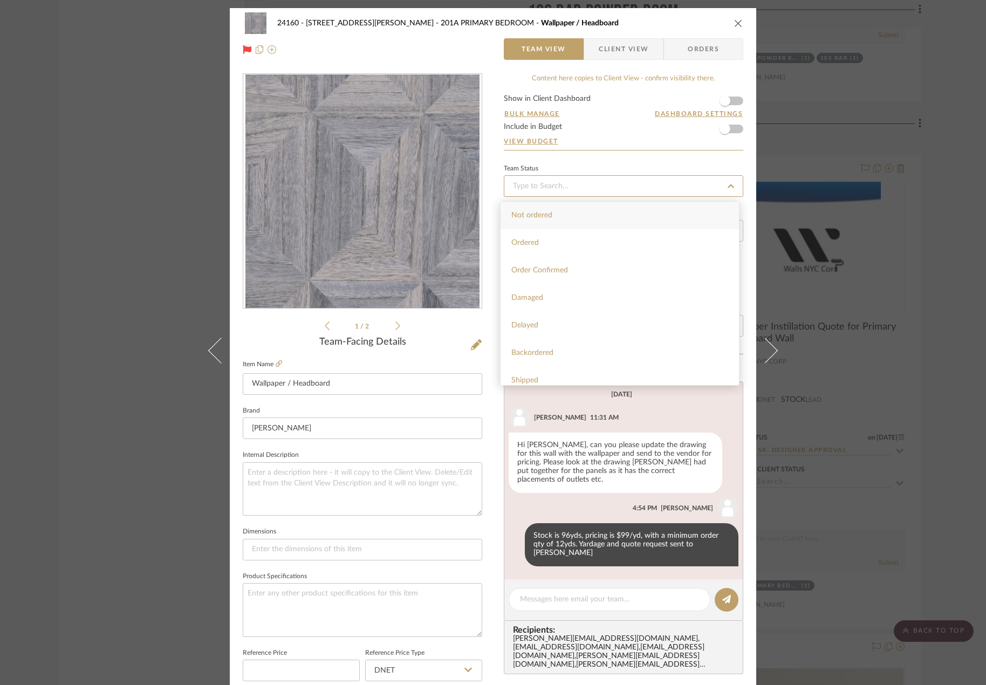
type input "[DATE]"
type input "pe"
click at [614, 273] on div "Pending Sr. Designer Approval" at bounding box center [620, 271] width 238 height 28
type input "[DATE]"
type input "Pending Sr. Designer Approval"
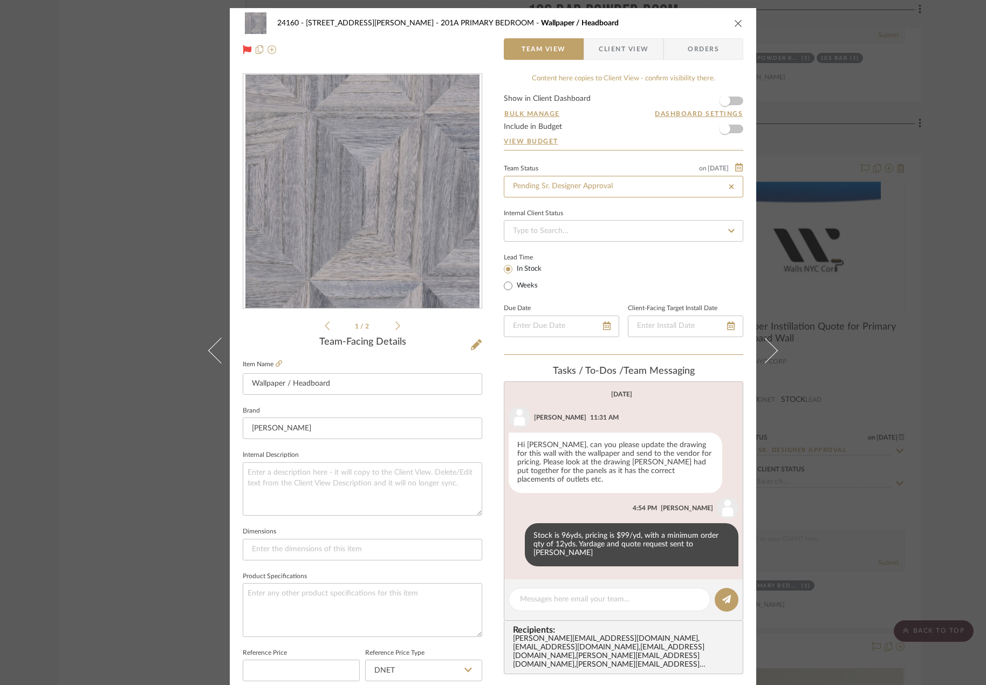
type input "Pending Sr. Designer Approval"
click at [243, 53] on icon at bounding box center [247, 49] width 9 height 9
click at [813, 420] on div "24160 - [STREET_ADDRESS][PERSON_NAME] PRIMARY BEDROOM Wallpaper / Headboard Tea…" at bounding box center [493, 342] width 986 height 685
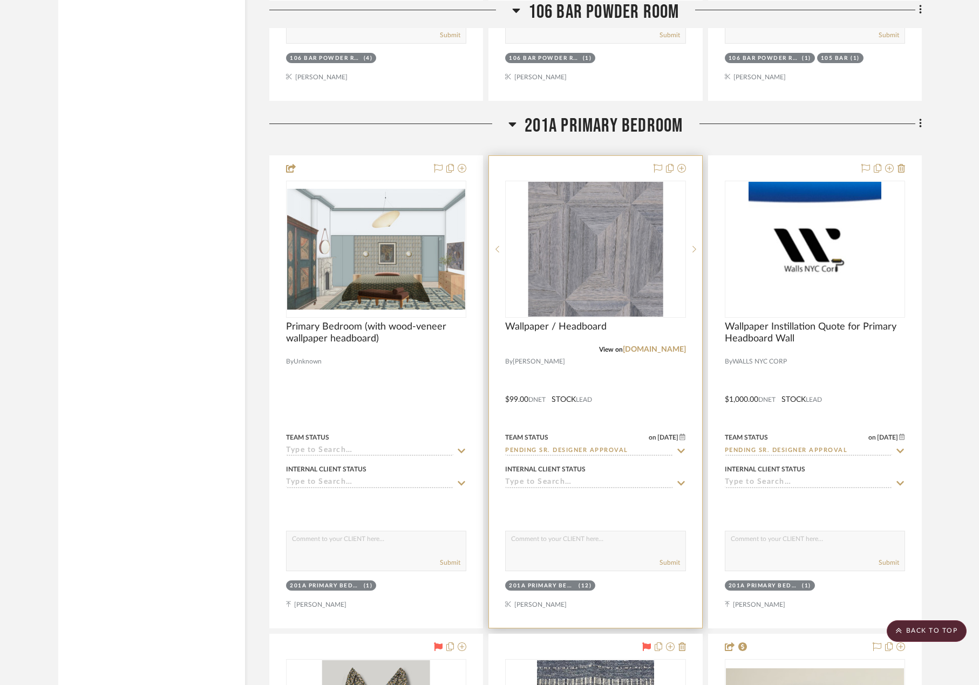
scroll to position [21203, 0]
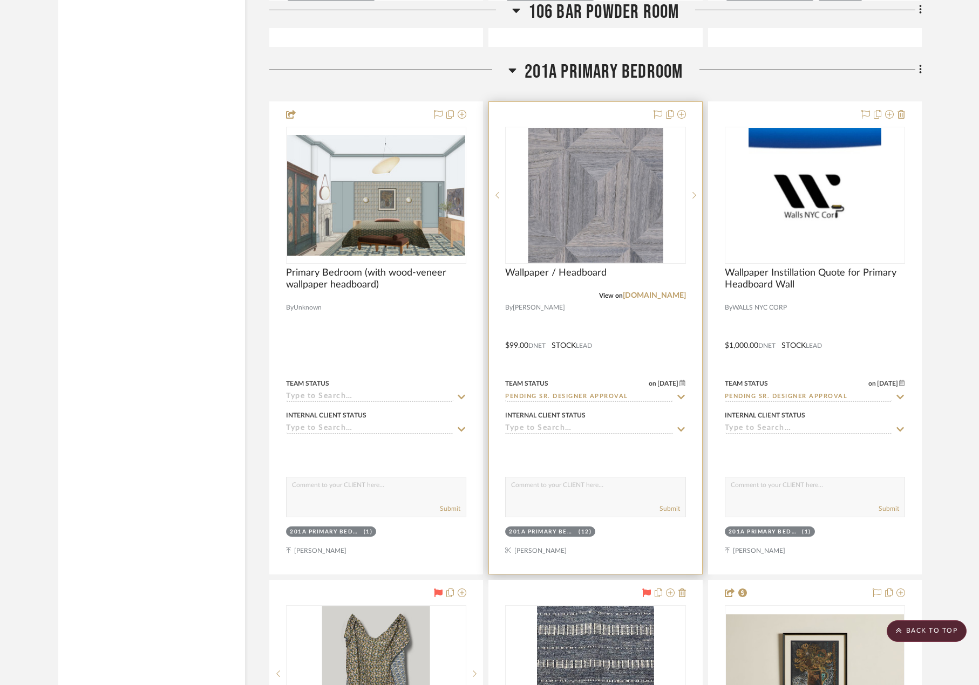
click at [643, 337] on div at bounding box center [595, 338] width 213 height 472
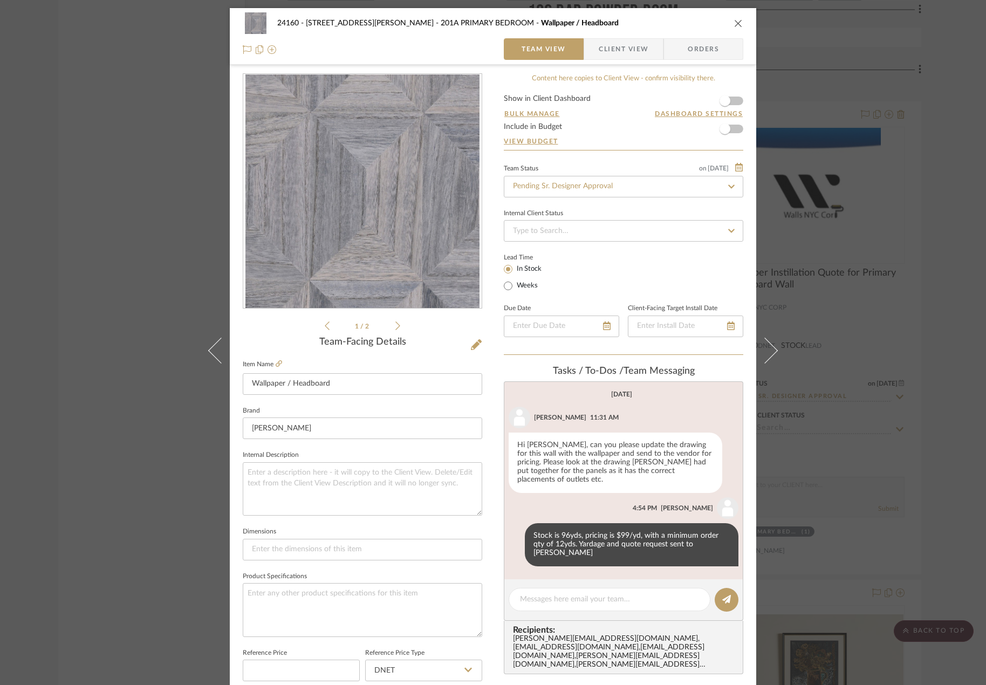
scroll to position [319, 0]
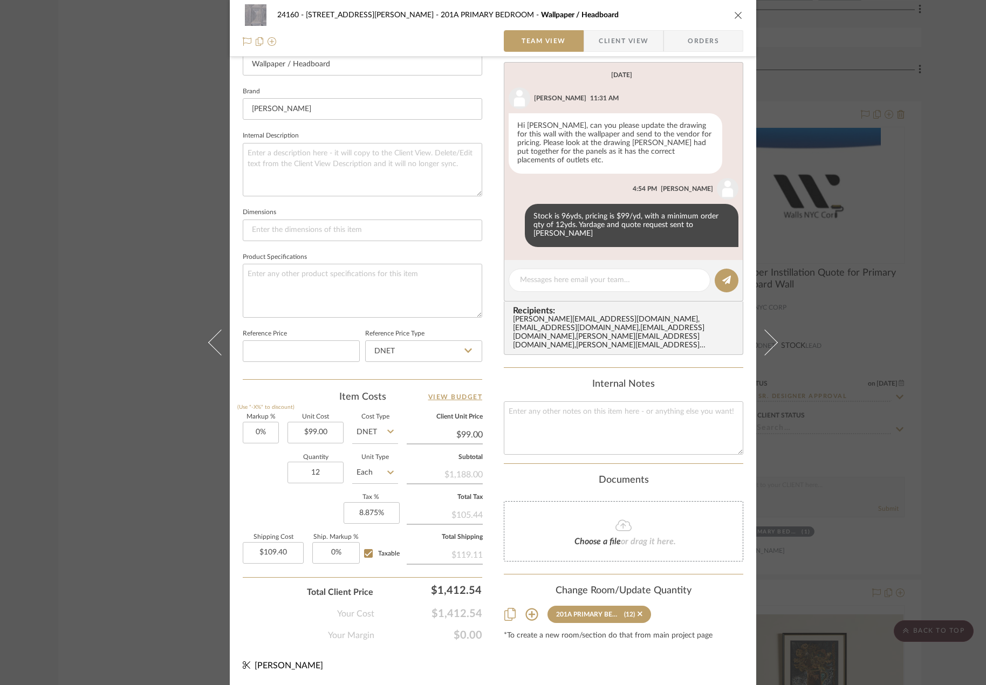
click at [925, 508] on div "24160 - [STREET_ADDRESS][PERSON_NAME] PRIMARY BEDROOM Wallpaper / Headboard Tea…" at bounding box center [493, 342] width 986 height 685
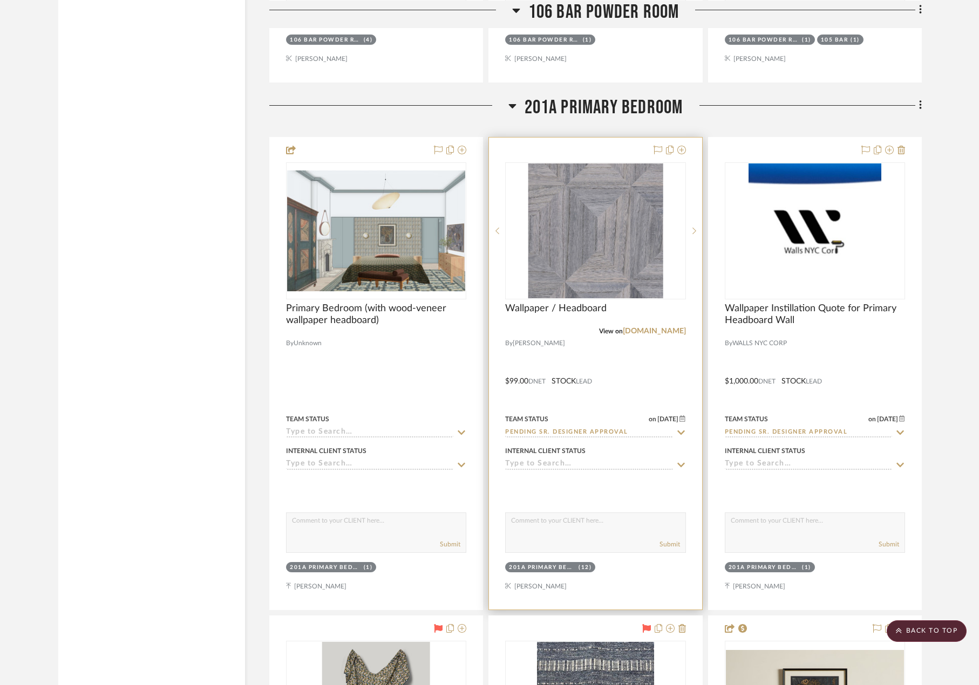
scroll to position [21149, 0]
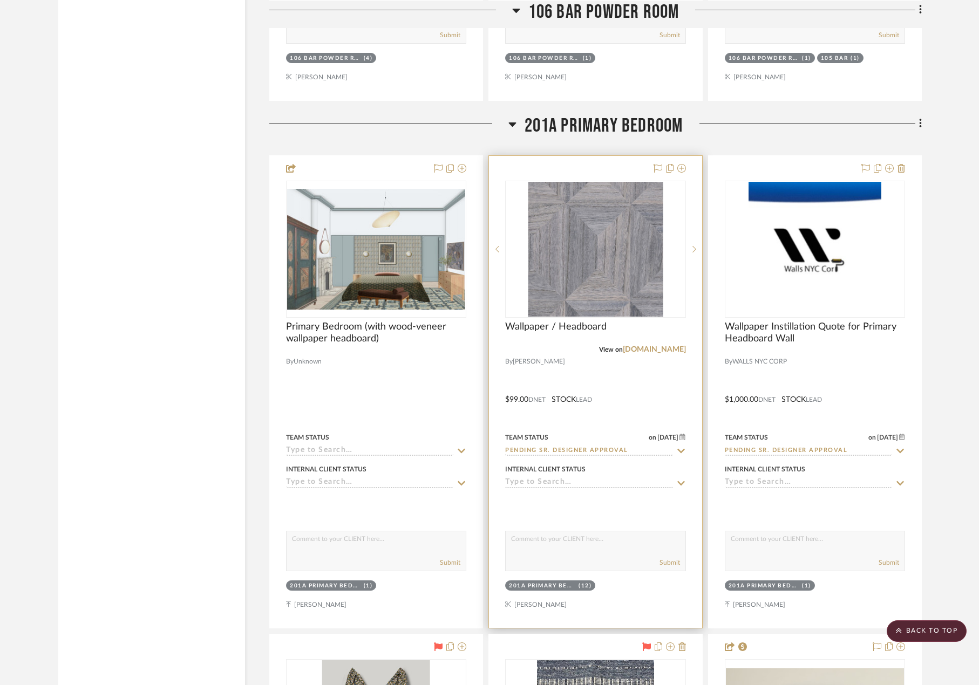
click at [626, 376] on div at bounding box center [595, 392] width 213 height 472
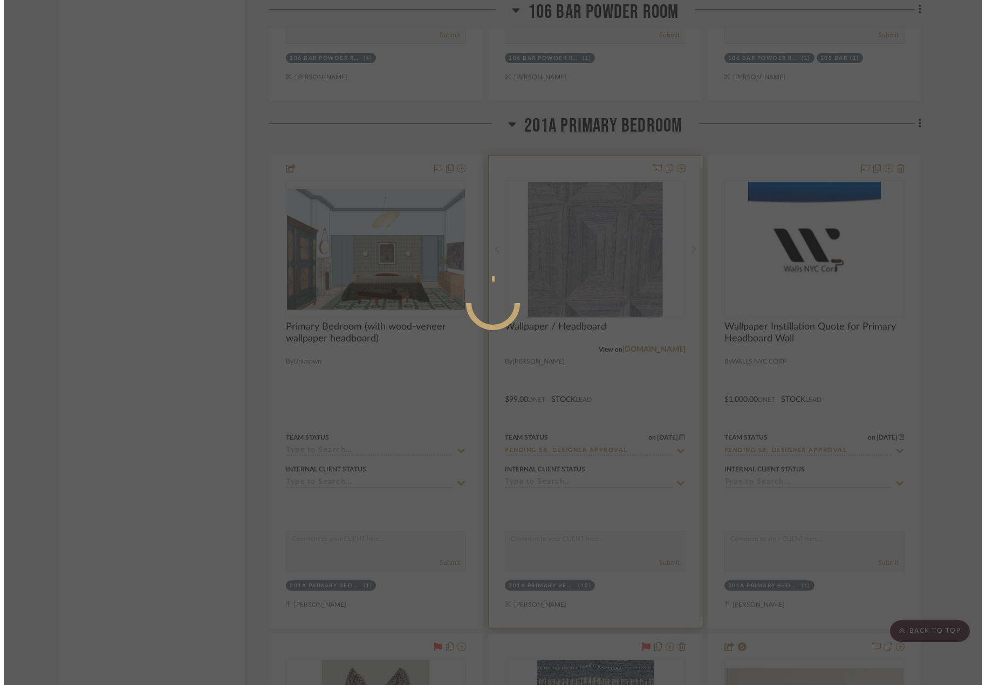
scroll to position [0, 0]
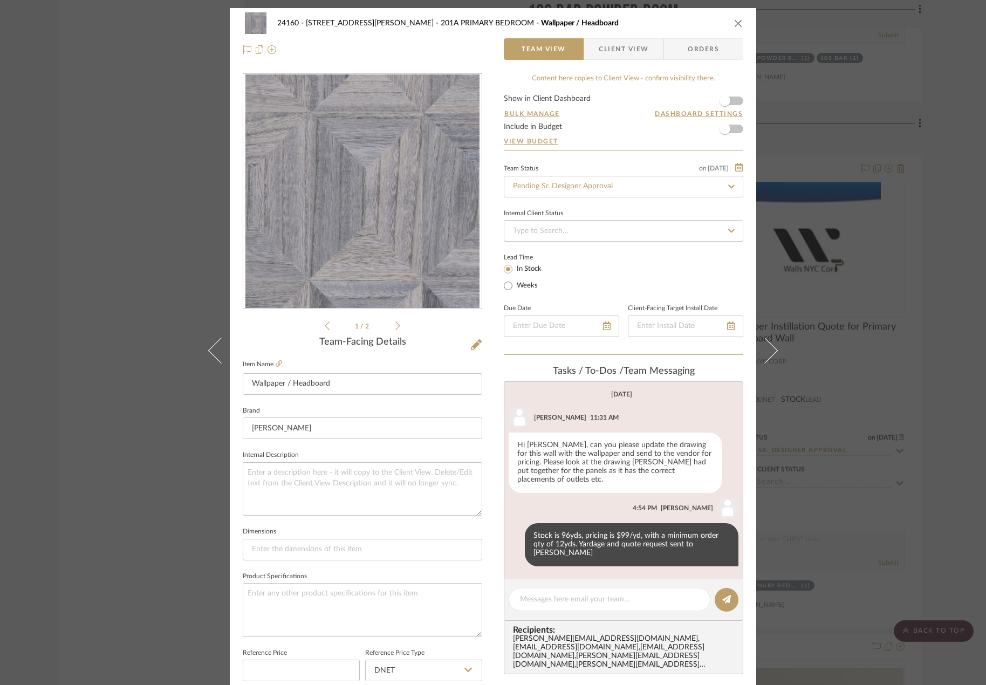
click at [613, 58] on span "Client View" at bounding box center [624, 49] width 50 height 22
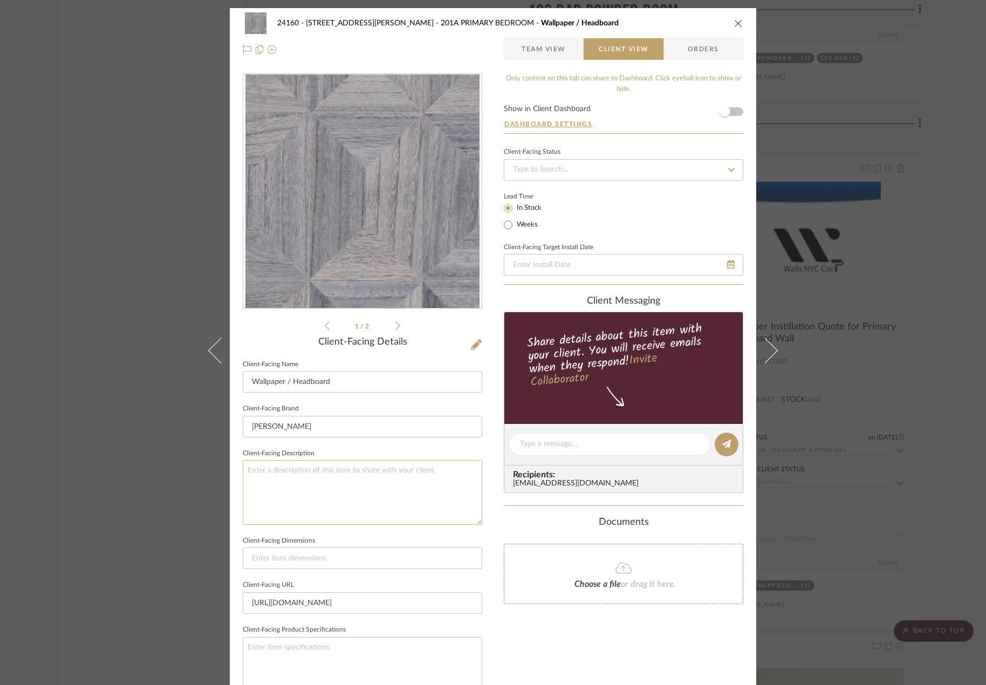
click at [325, 476] on textarea at bounding box center [363, 492] width 240 height 64
type textarea "Qty. 12 yds || Description: Coffered Wood Wallcovering by [PERSON_NAME] || Colo…"
click at [353, 488] on textarea "Qty. 12 yds || Description: Coffered Wood Wallcovering by [PERSON_NAME] || Colo…" at bounding box center [363, 492] width 240 height 64
click at [324, 481] on textarea "Qty. 12 yds || Description: Coffered Wood Wallcovering by [PERSON_NAME] || Colo…" at bounding box center [363, 492] width 240 height 64
click at [361, 493] on textarea "Qty. 12 yds || Description: Coffered Wood Wallcovering by [PERSON_NAME] || Colo…" at bounding box center [363, 492] width 240 height 64
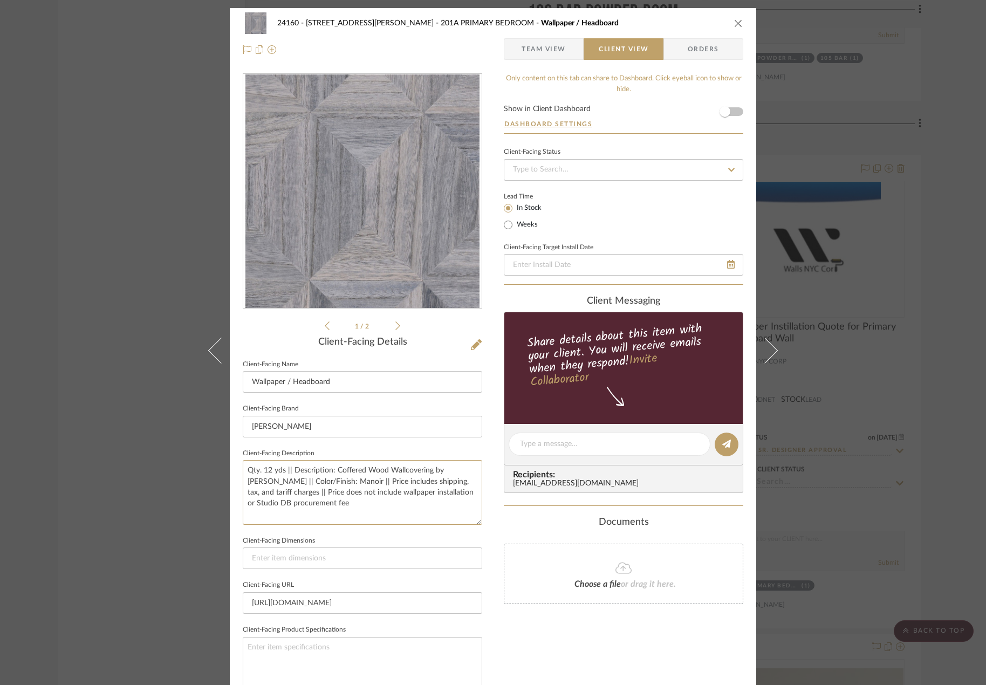
type textarea "Qty. 12 yds || Description: Coffered Wood Wallcovering by [PERSON_NAME] || Colo…"
click at [391, 570] on sr-form-field "Client-Facing Dimensions" at bounding box center [363, 556] width 240 height 45
drag, startPoint x: 525, startPoint y: 649, endPoint x: 488, endPoint y: 568, distance: 88.9
click at [523, 647] on div "Only content on this tab can share to Dashboard. Click eyeball icon to show or …" at bounding box center [624, 459] width 240 height 772
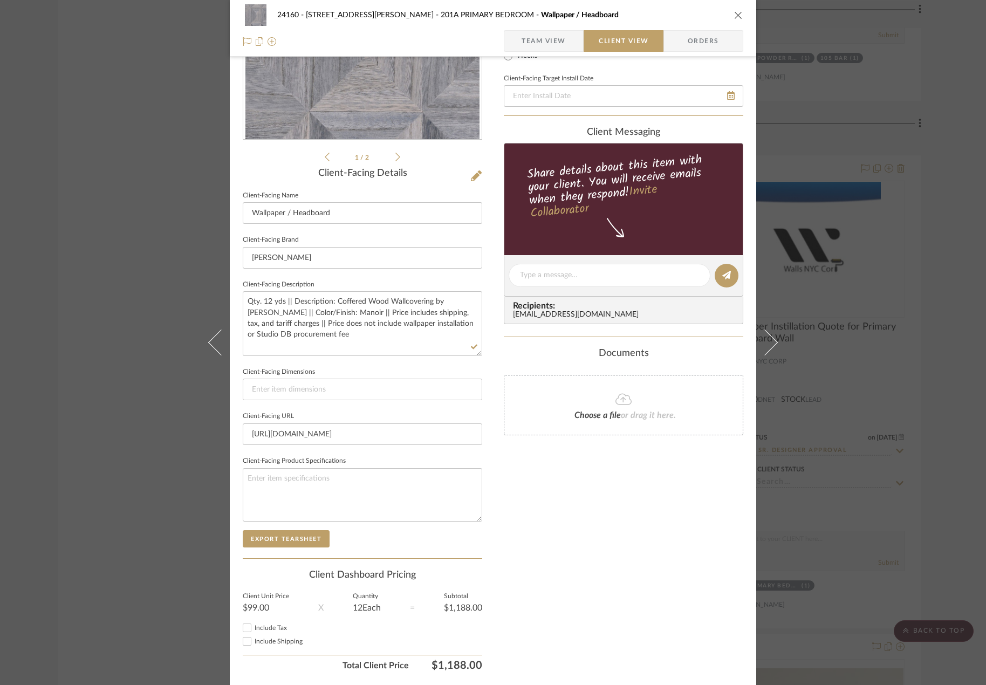
scroll to position [203, 0]
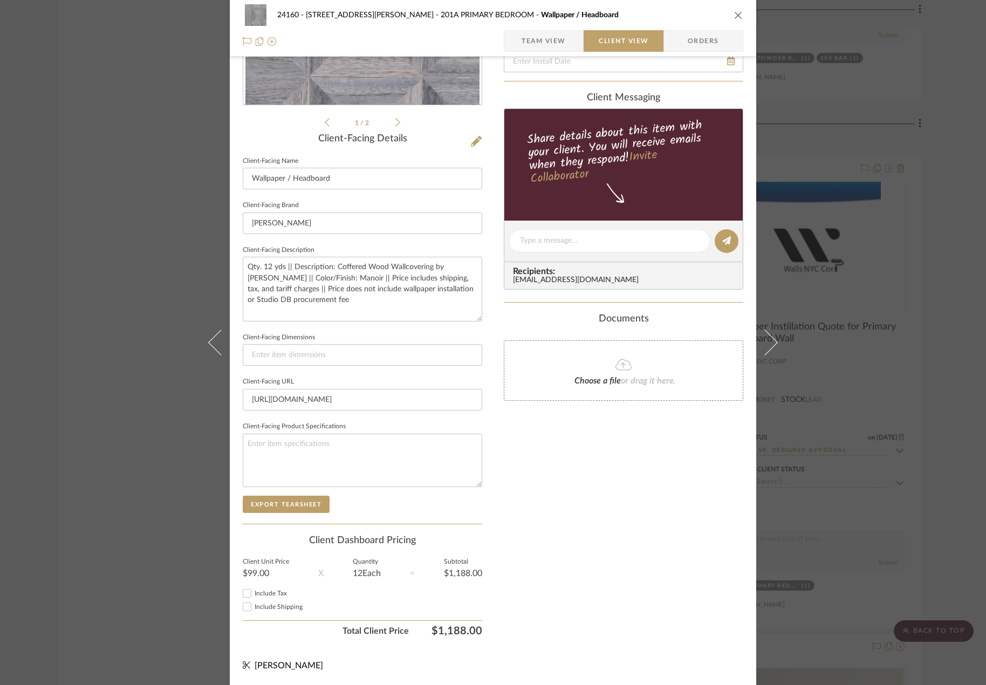
click at [272, 596] on span "Include Tax" at bounding box center [271, 593] width 32 height 6
click at [254, 596] on input "Include Tax" at bounding box center [247, 593] width 13 height 13
checkbox input "true"
click at [279, 607] on span "Include Shipping" at bounding box center [279, 607] width 48 height 6
click at [254, 607] on input "Include Shipping" at bounding box center [247, 606] width 13 height 13
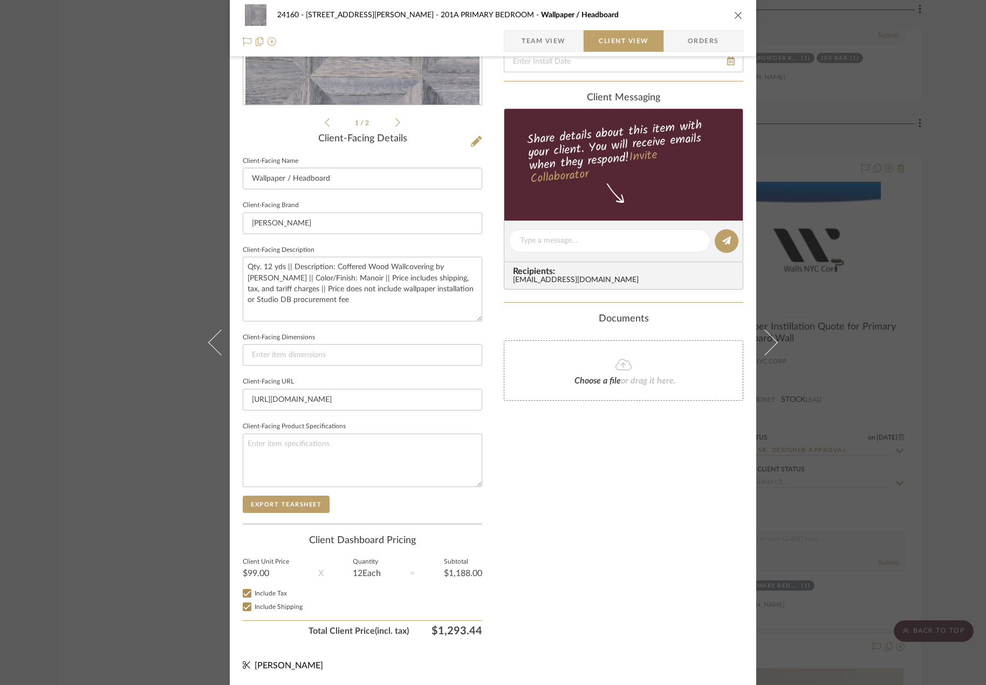
checkbox input "true"
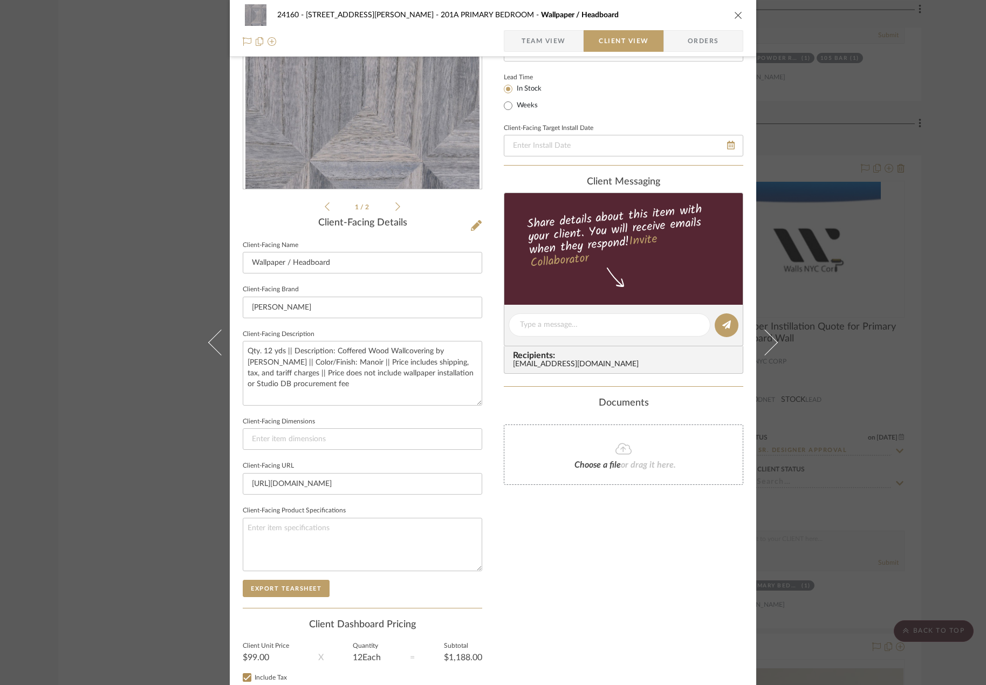
scroll to position [42, 0]
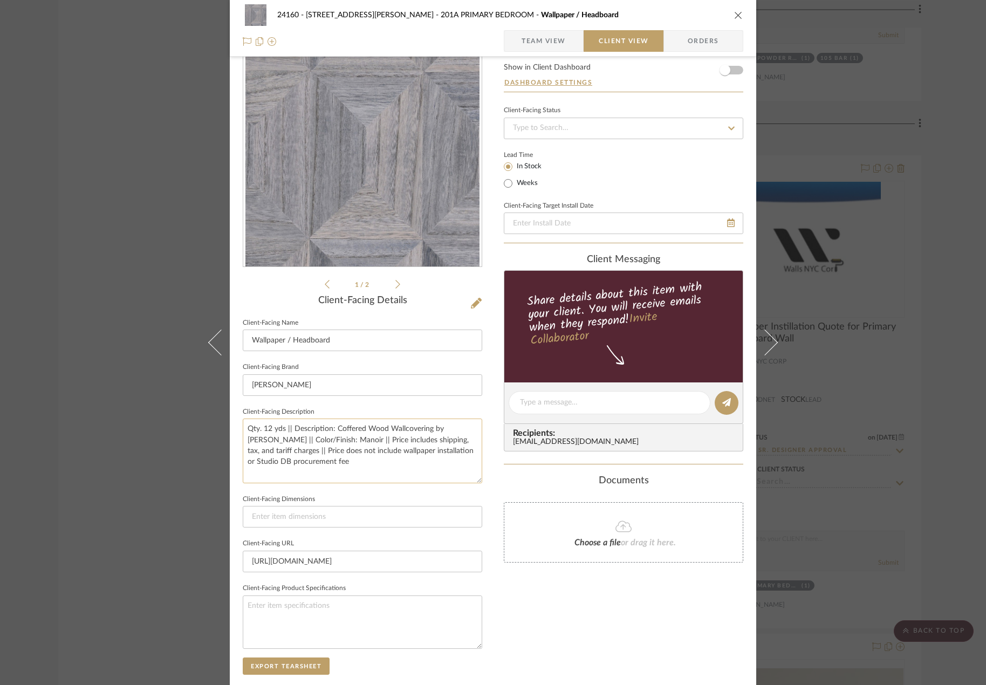
click at [339, 429] on textarea "Qty. 12 yds || Description: Coffered Wood Wallcovering by [PERSON_NAME] || Colo…" at bounding box center [363, 451] width 240 height 64
click at [339, 467] on textarea "Qty. 12 yds || Description: Coffered Wood Wallcovering by [PERSON_NAME] || Colo…" at bounding box center [363, 451] width 240 height 64
click at [410, 440] on textarea "Qty. 12 yds || Description: Coffered Wood Wallcovering by [PERSON_NAME] || Colo…" at bounding box center [363, 451] width 240 height 64
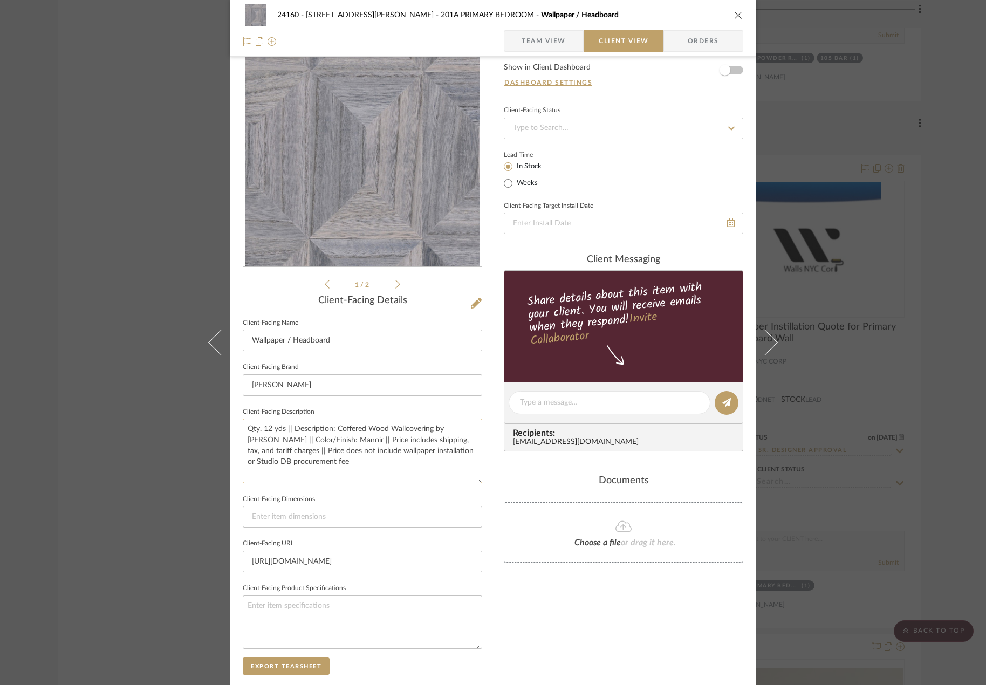
click at [410, 440] on textarea "Qty. 12 yds || Description: Coffered Wood Wallcovering by [PERSON_NAME] || Colo…" at bounding box center [363, 451] width 240 height 64
click at [395, 470] on textarea "Qty. 12 yds || Description: Coffered Wood Wallcovering by [PERSON_NAME] || Colo…" at bounding box center [363, 451] width 240 height 64
click at [396, 468] on textarea "Qty. 12 yds || Description: Coffered Wood Wallcovering by [PERSON_NAME] || Colo…" at bounding box center [363, 451] width 240 height 64
click at [490, 513] on div "24160 - [STREET_ADDRESS][PERSON_NAME] PRIMARY BEDROOM Wallpaper / Headboard Tea…" at bounding box center [493, 407] width 527 height 880
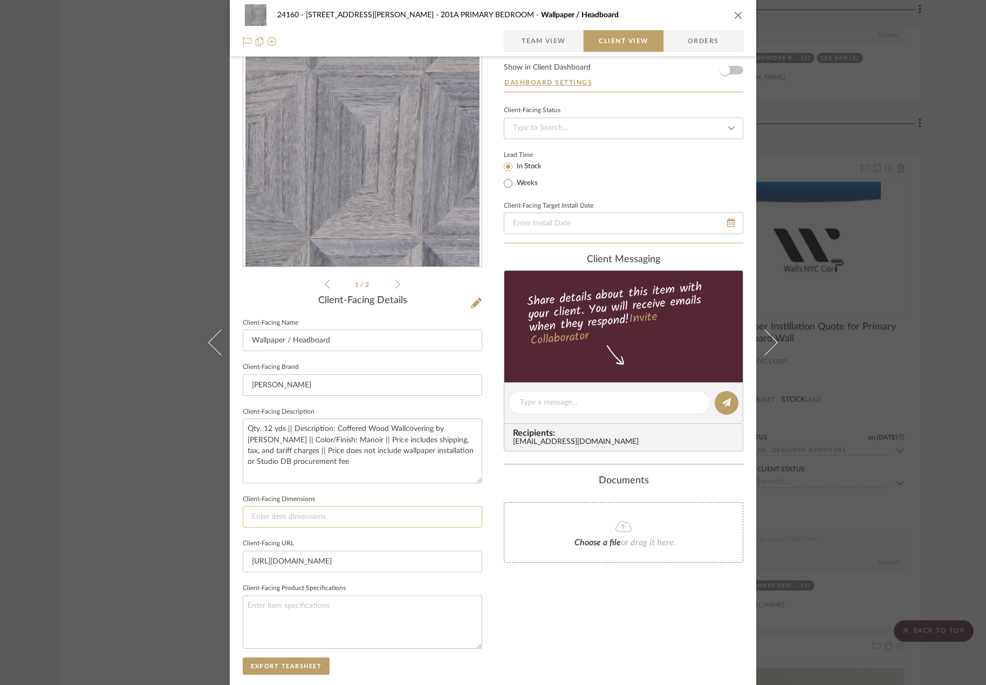
click at [473, 518] on input at bounding box center [363, 517] width 240 height 22
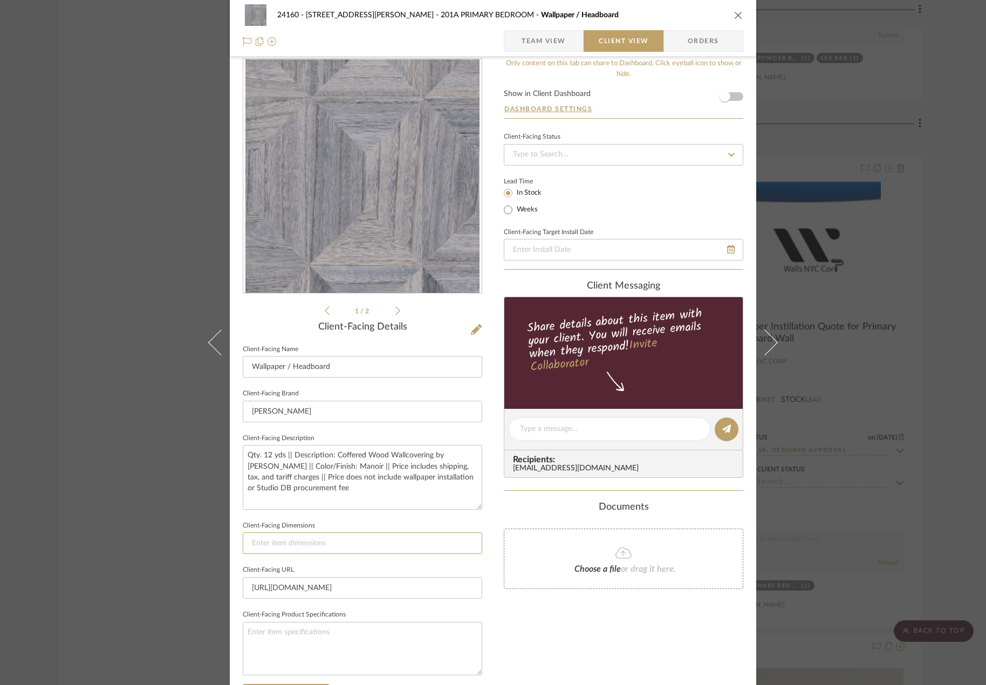
scroll to position [0, 0]
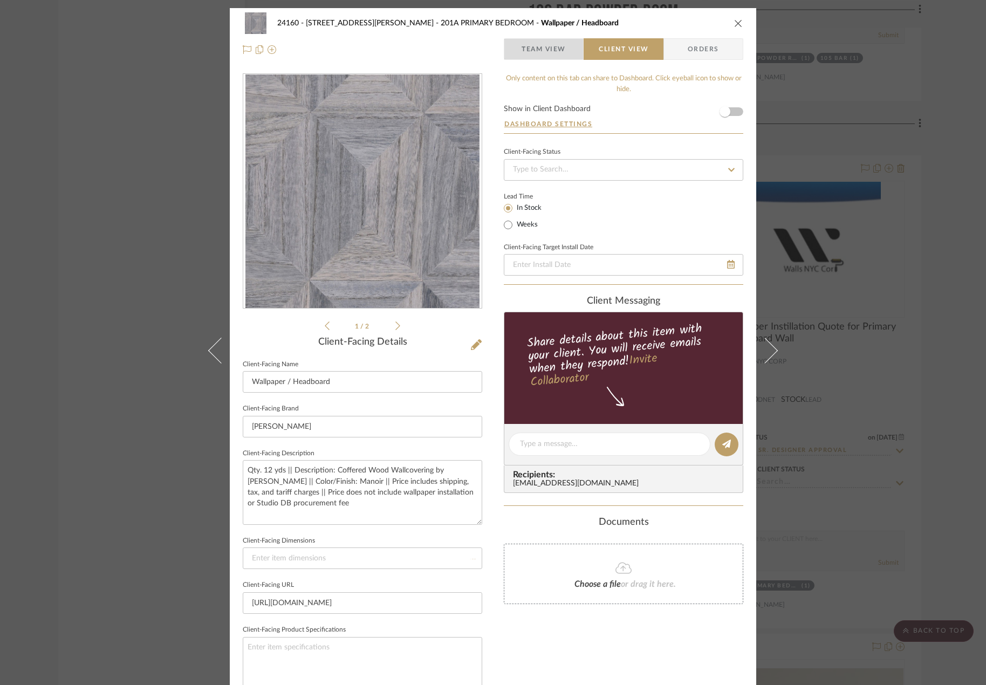
click at [522, 53] on span "Team View" at bounding box center [544, 49] width 44 height 22
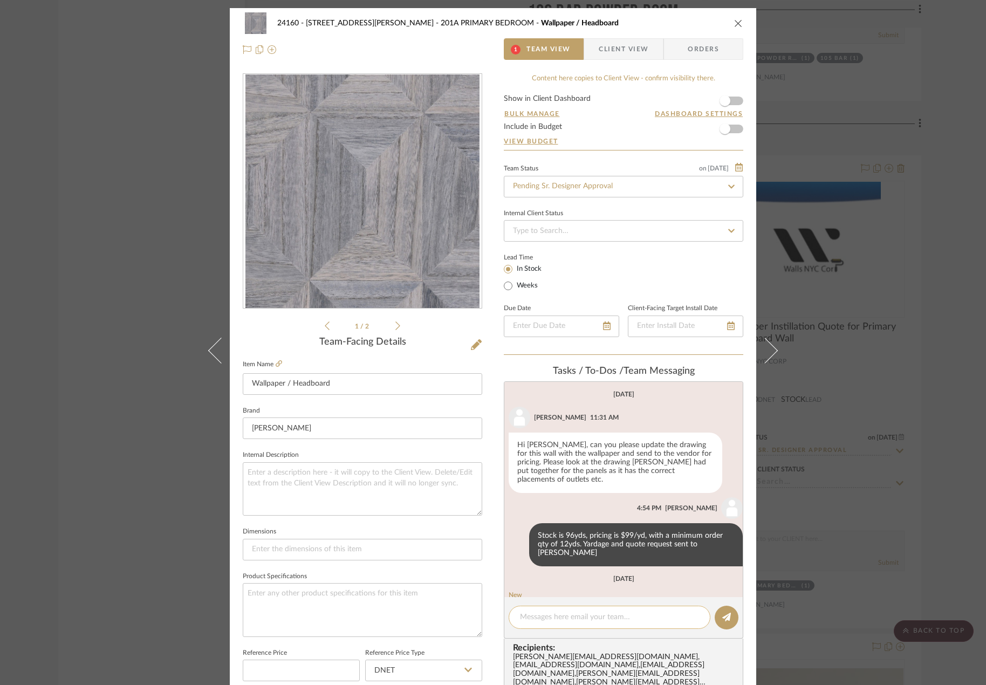
scroll to position [64, 0]
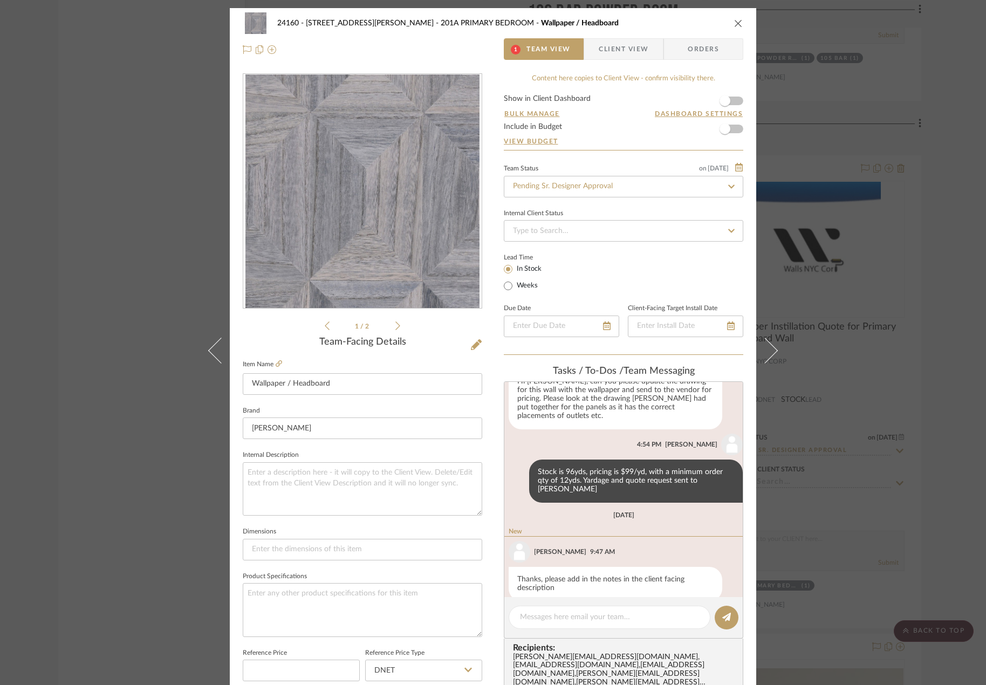
click at [585, 602] on editor-of-message at bounding box center [624, 618] width 240 height 42
click at [630, 624] on div at bounding box center [610, 617] width 202 height 23
click at [644, 611] on div at bounding box center [610, 617] width 202 height 23
click at [638, 618] on textarea at bounding box center [609, 617] width 179 height 11
type textarea "just added"
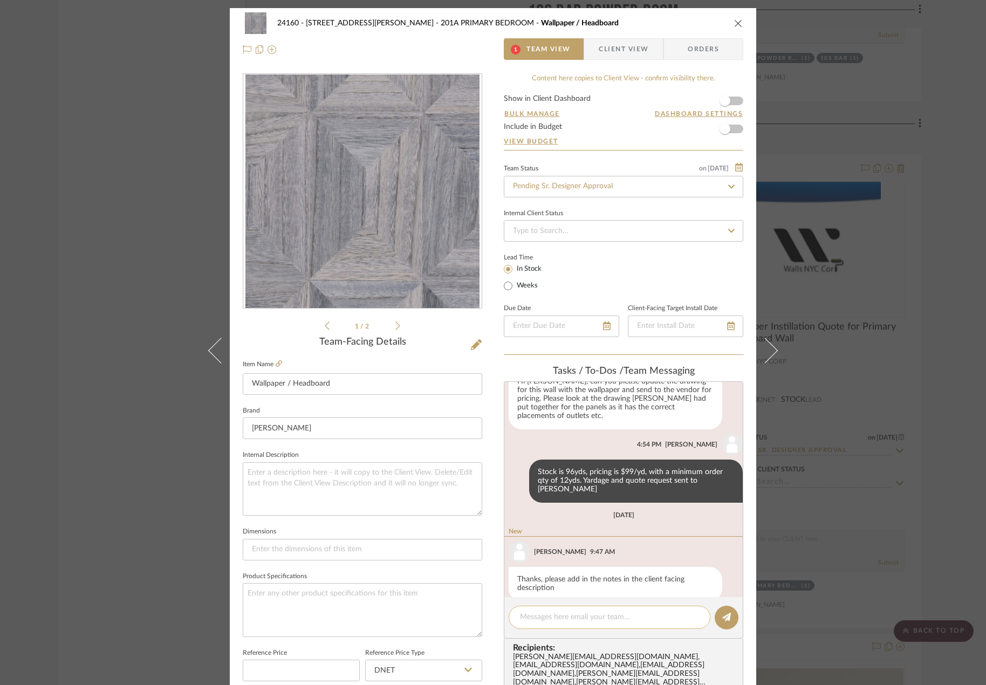
scroll to position [120, 0]
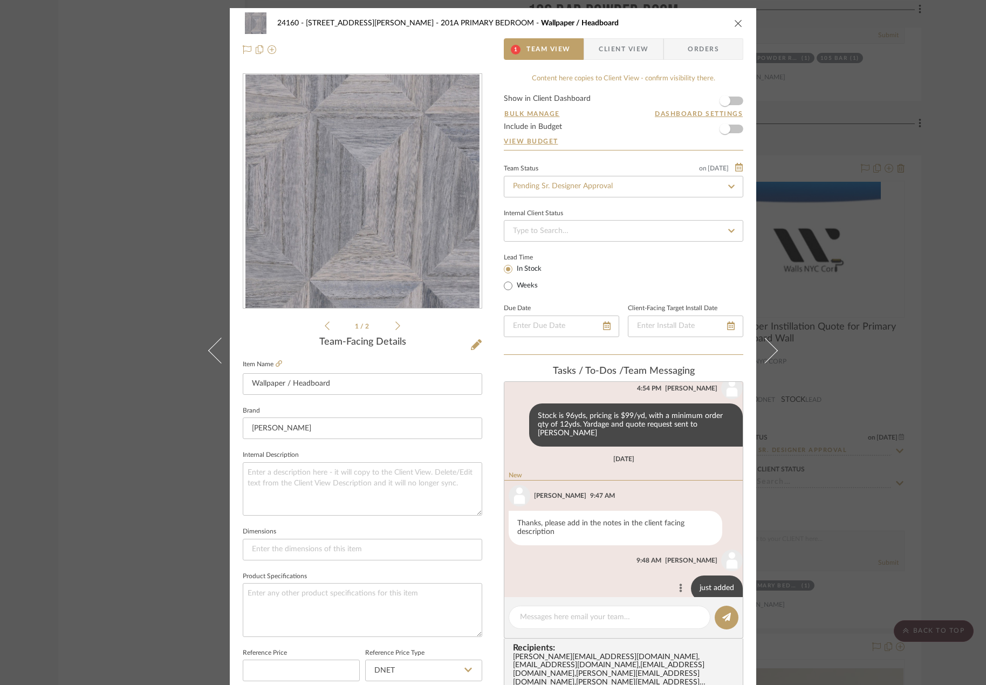
click at [679, 584] on icon at bounding box center [680, 588] width 3 height 9
click at [629, 556] on span "Edit Message" at bounding box center [621, 558] width 44 height 9
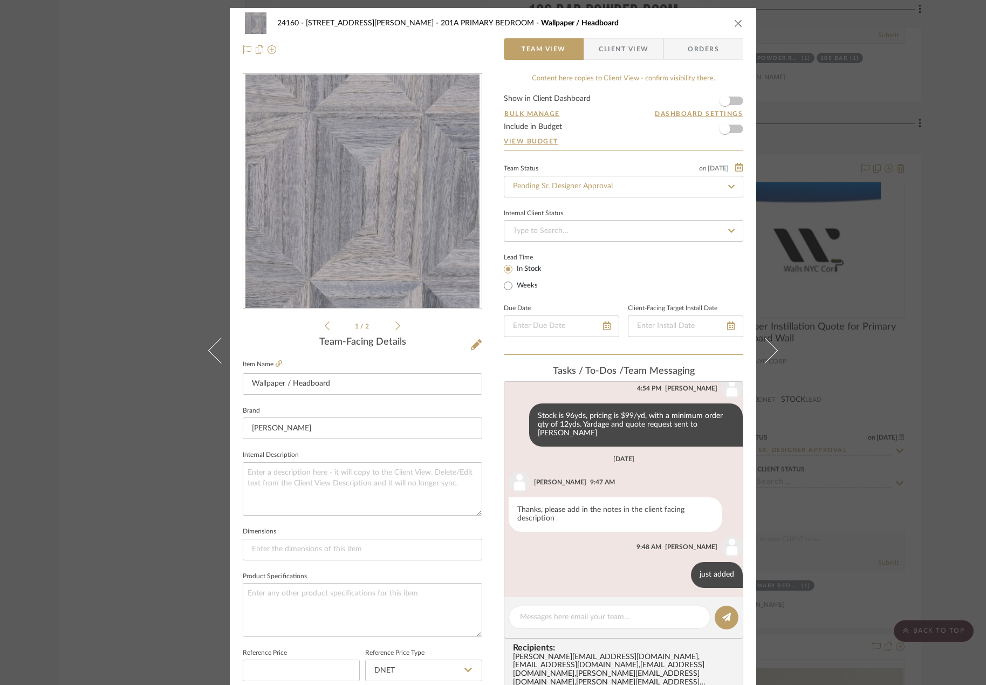
scroll to position [106, 0]
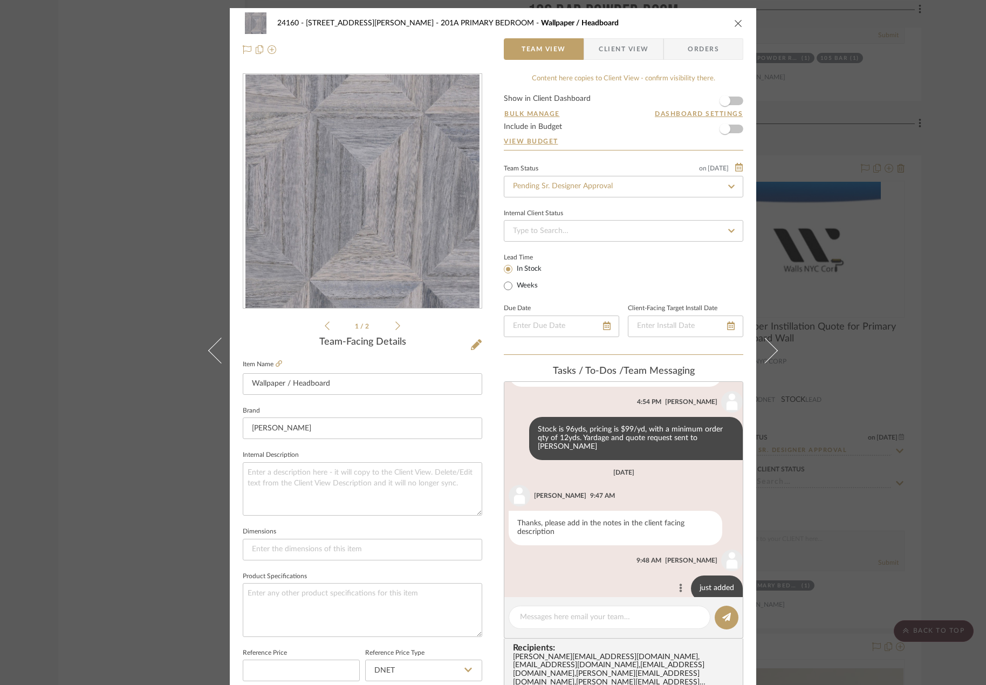
click at [674, 582] on button at bounding box center [680, 588] width 13 height 13
click at [634, 555] on span "Edit Message" at bounding box center [621, 558] width 44 height 9
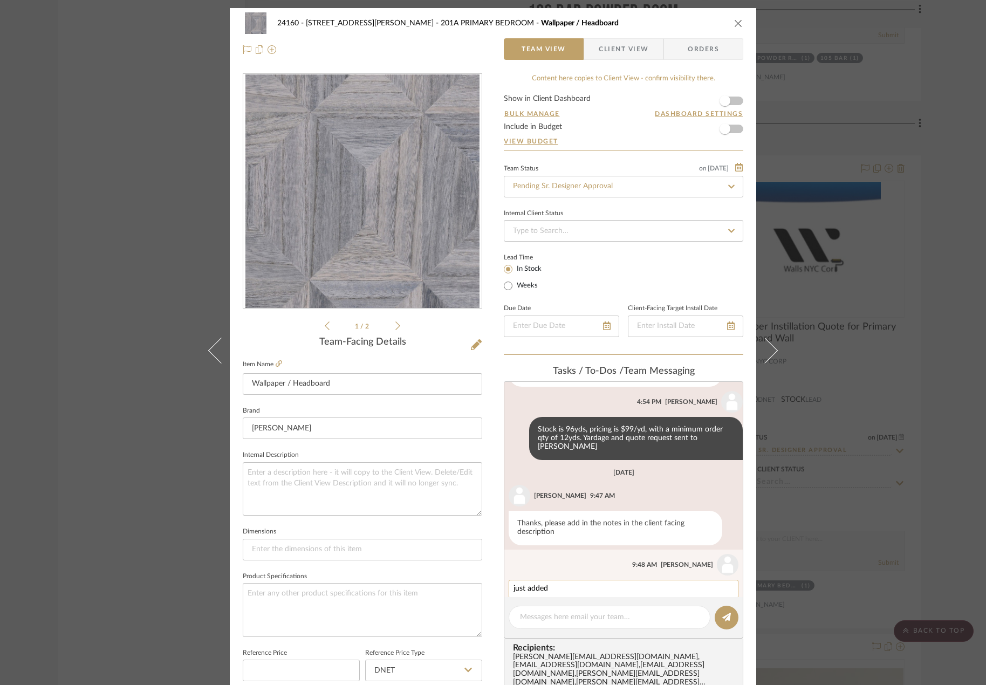
click at [564, 580] on div "just added" at bounding box center [624, 589] width 230 height 18
click at [562, 585] on textarea "just added" at bounding box center [624, 589] width 220 height 9
type textarea "just added!"
click at [735, 623] on editor-of-message at bounding box center [624, 618] width 240 height 42
click at [727, 620] on button at bounding box center [727, 618] width 24 height 24
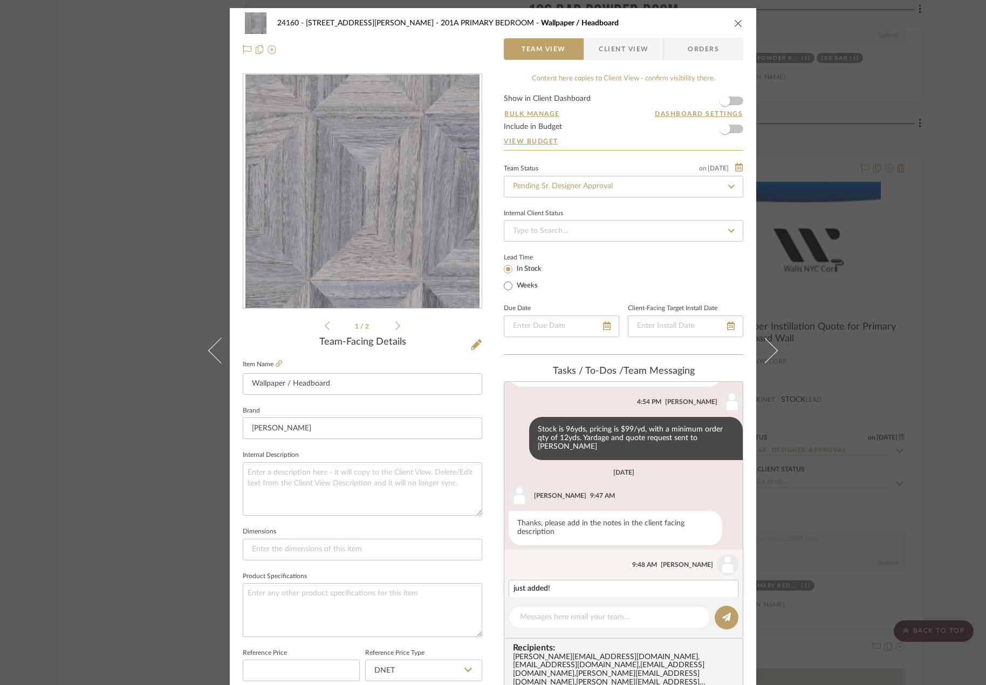
click at [690, 603] on button "SAVE CHANGES" at bounding box center [714, 607] width 49 height 8
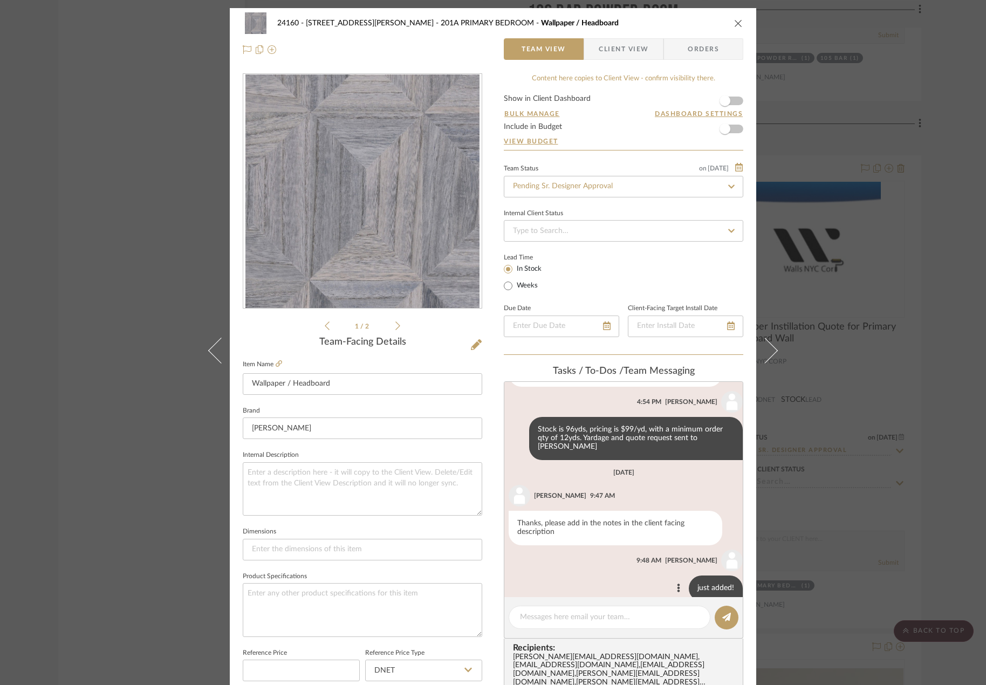
click at [800, 578] on div "24160 - [STREET_ADDRESS][PERSON_NAME] PRIMARY BEDROOM Wallpaper / Headboard Tea…" at bounding box center [493, 342] width 986 height 685
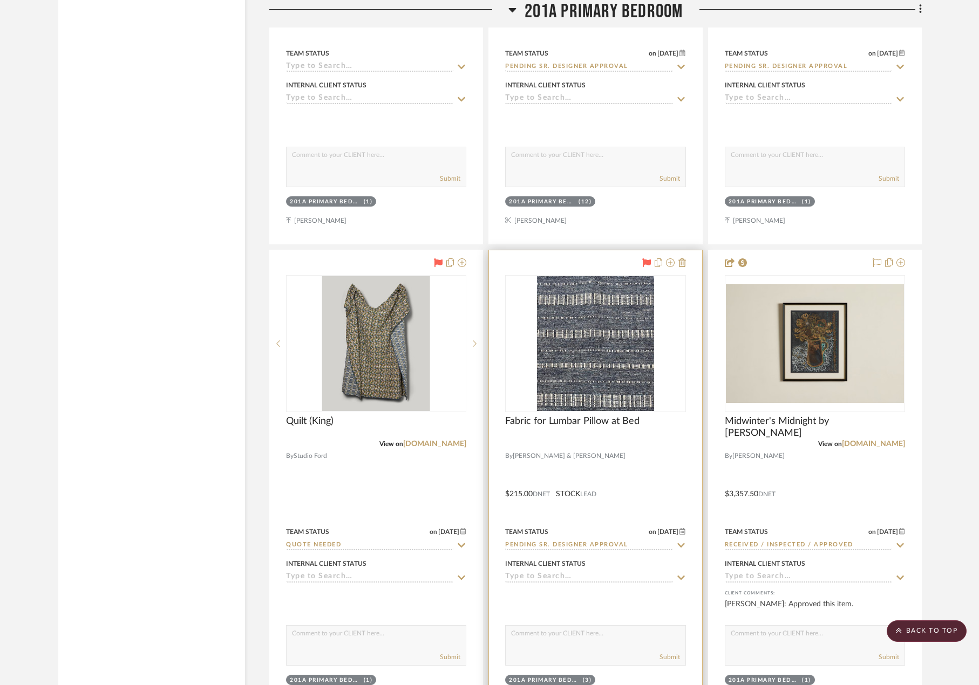
scroll to position [21634, 0]
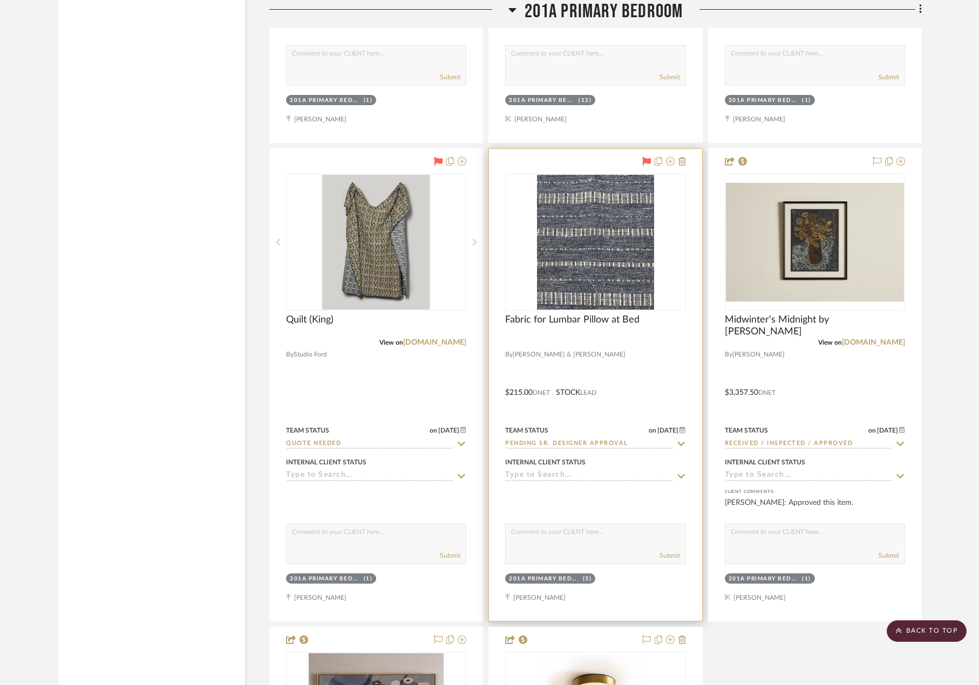
click at [656, 374] on div at bounding box center [595, 385] width 213 height 472
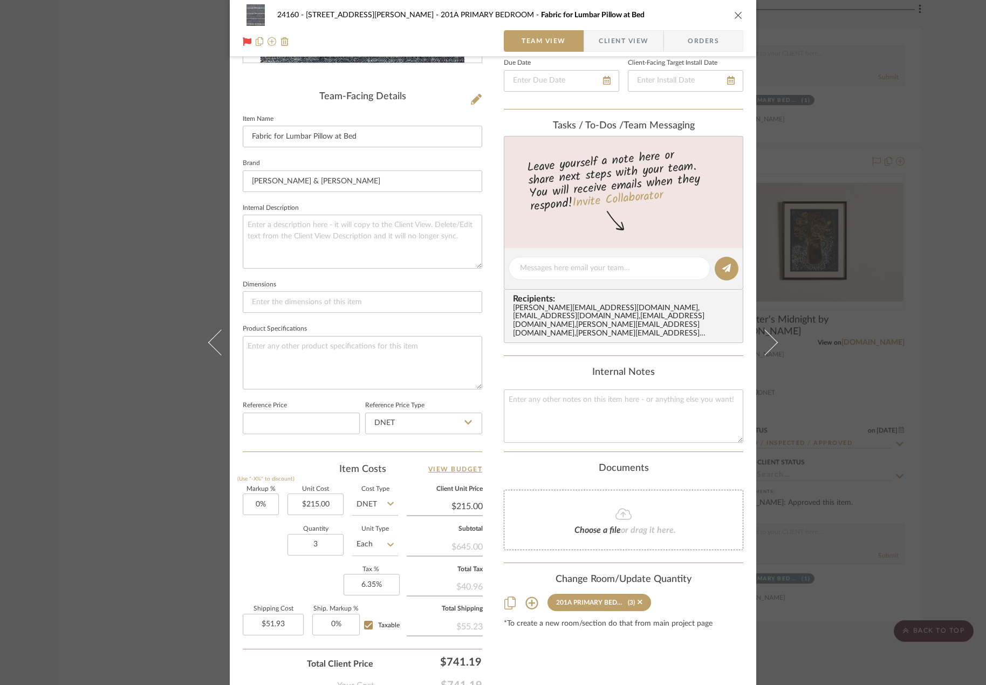
scroll to position [317, 0]
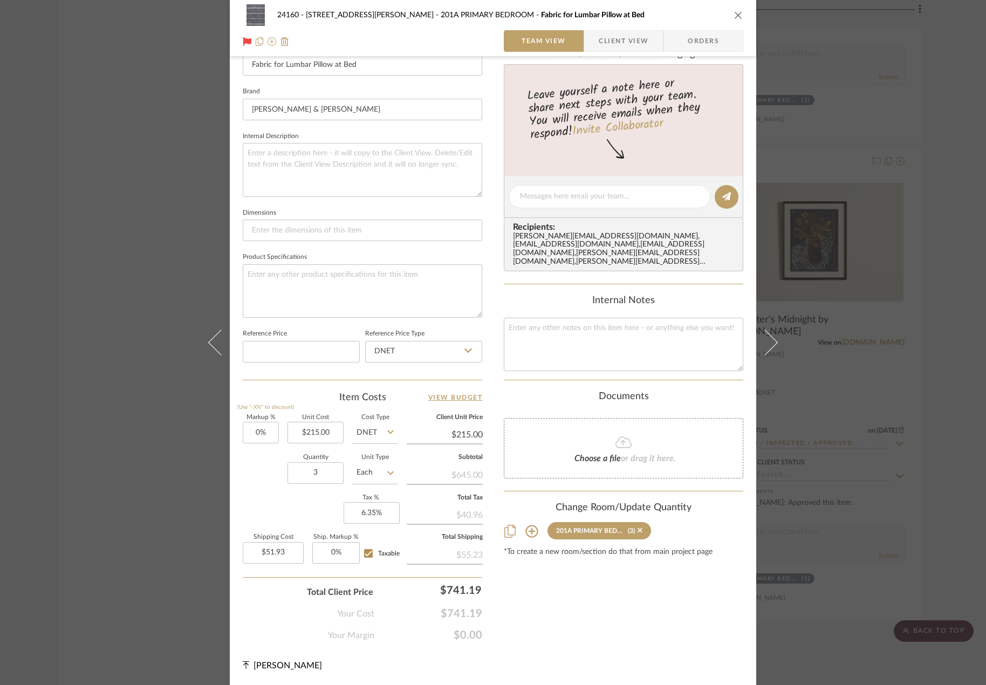
click at [865, 380] on div "24160 - [STREET_ADDRESS] Elliot 201A PRIMARY BEDROOM Fabric for [MEDICAL_DATA] …" at bounding box center [493, 342] width 986 height 685
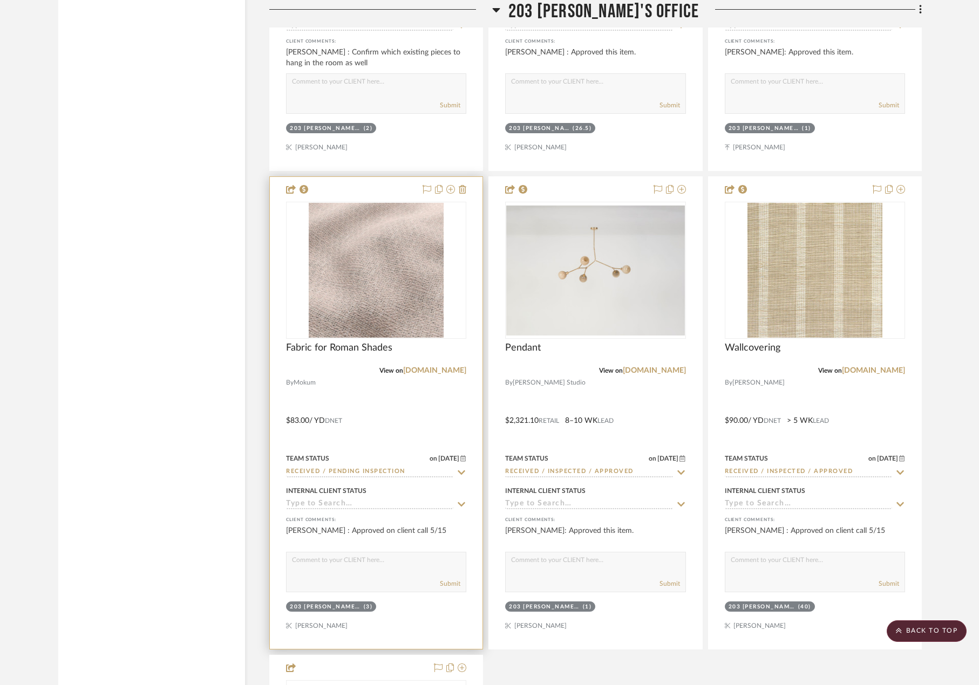
scroll to position [25843, 0]
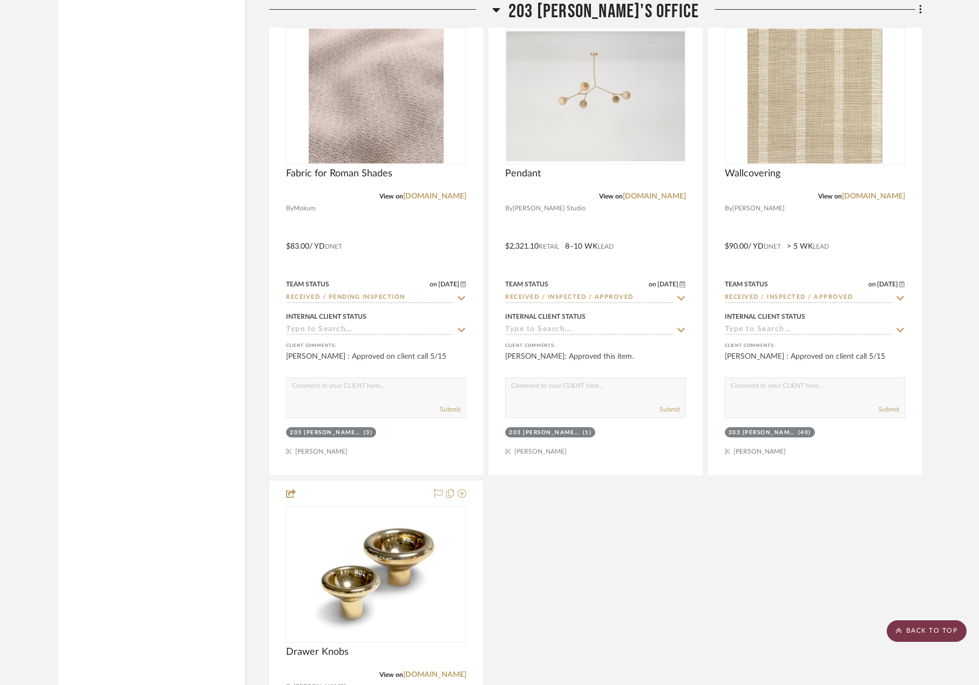
click at [929, 635] on scroll-to-top-button "BACK TO TOP" at bounding box center [926, 631] width 80 height 22
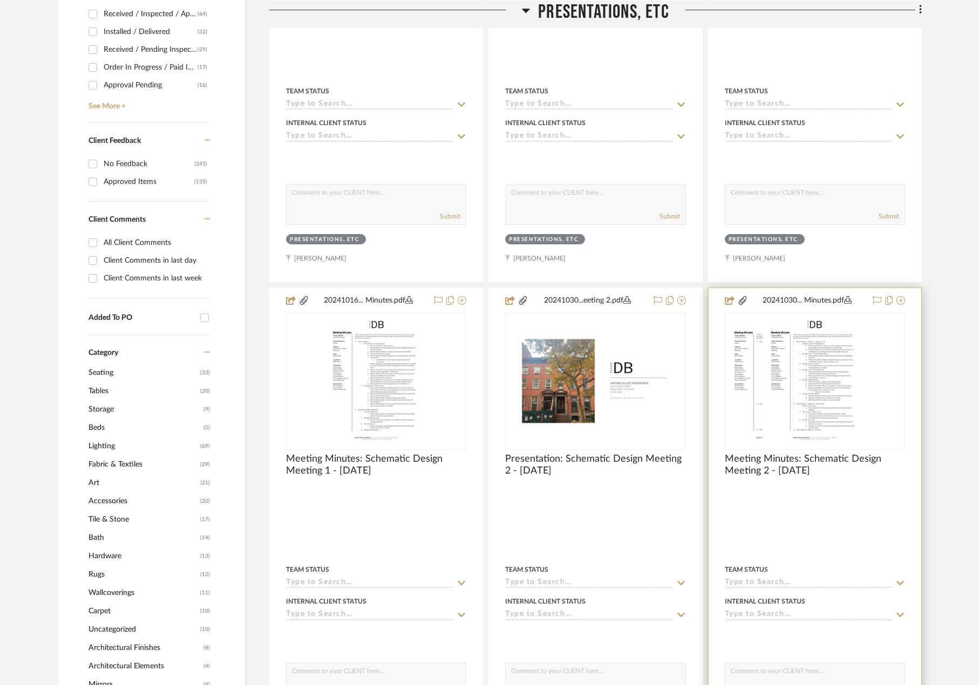
scroll to position [540, 0]
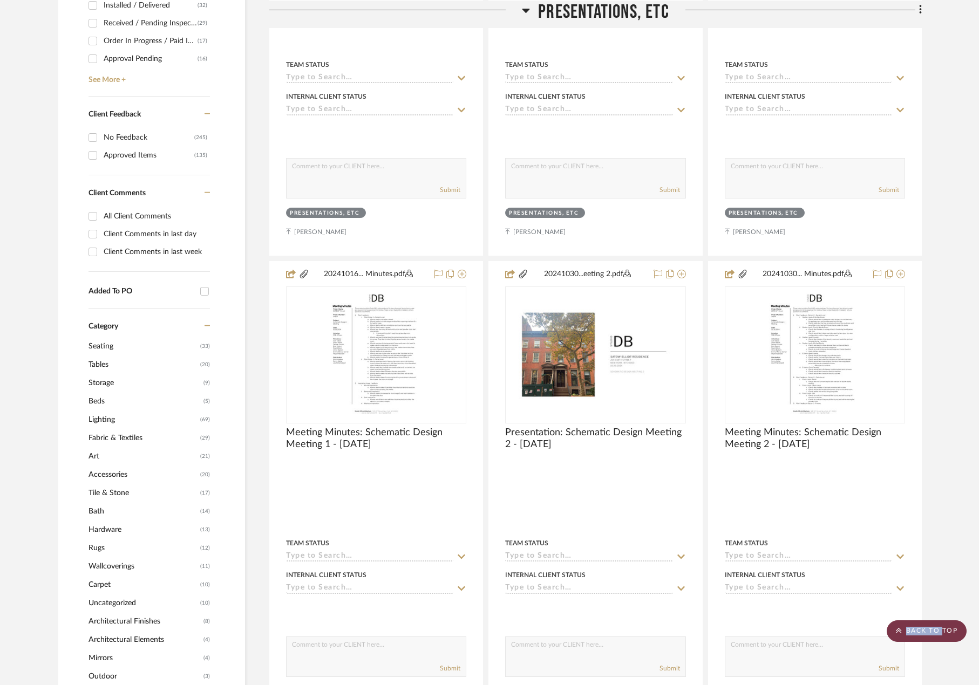
click at [944, 634] on scroll-to-top-button "BACK TO TOP" at bounding box center [926, 631] width 80 height 22
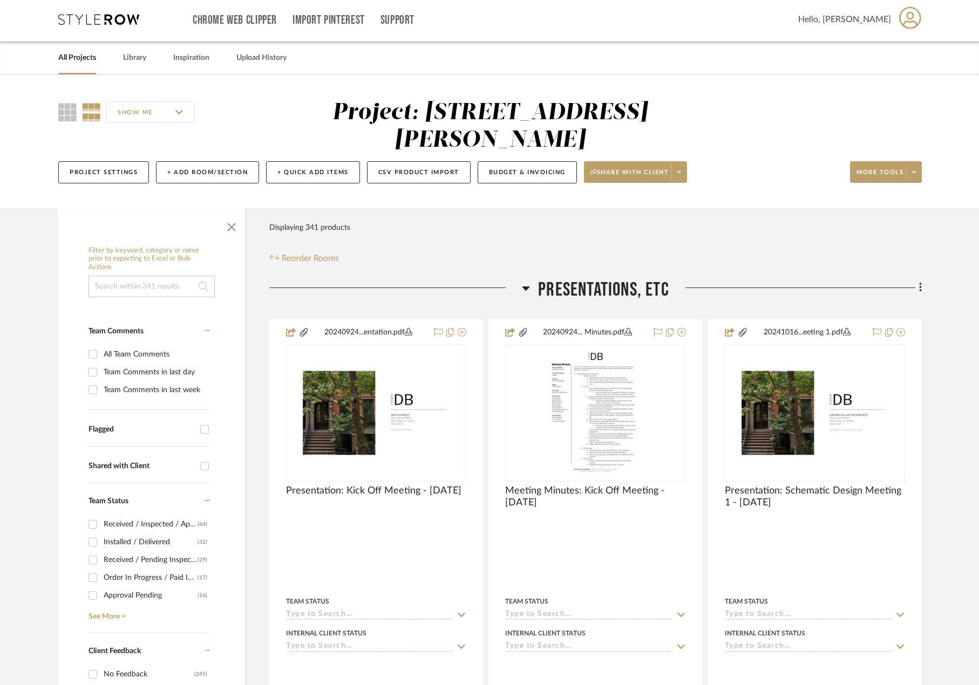
scroll to position [0, 0]
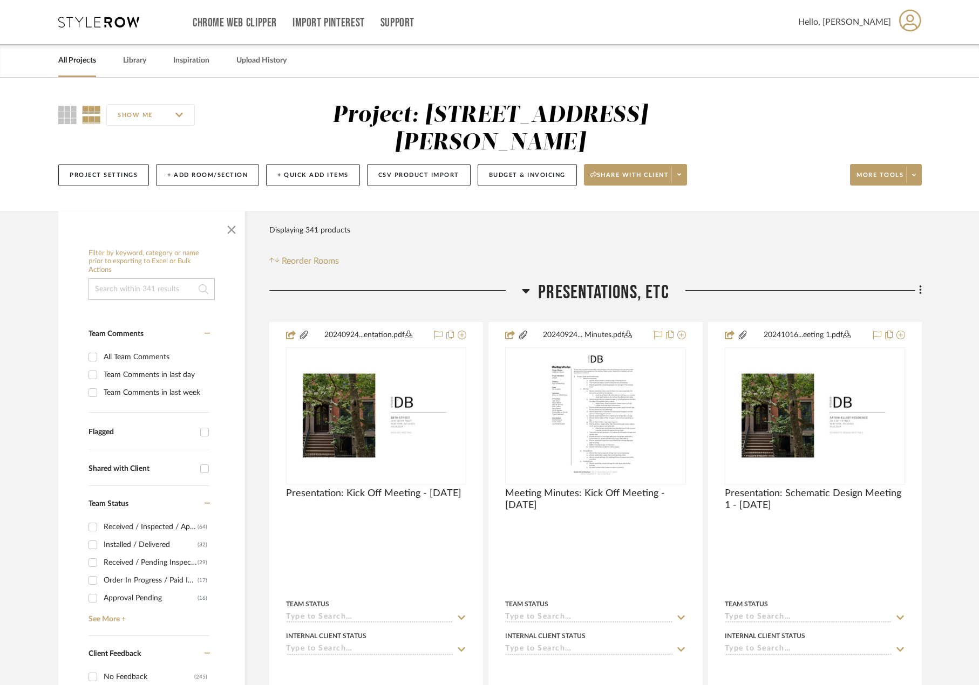
drag, startPoint x: 72, startPoint y: 14, endPoint x: 71, endPoint y: 20, distance: 6.0
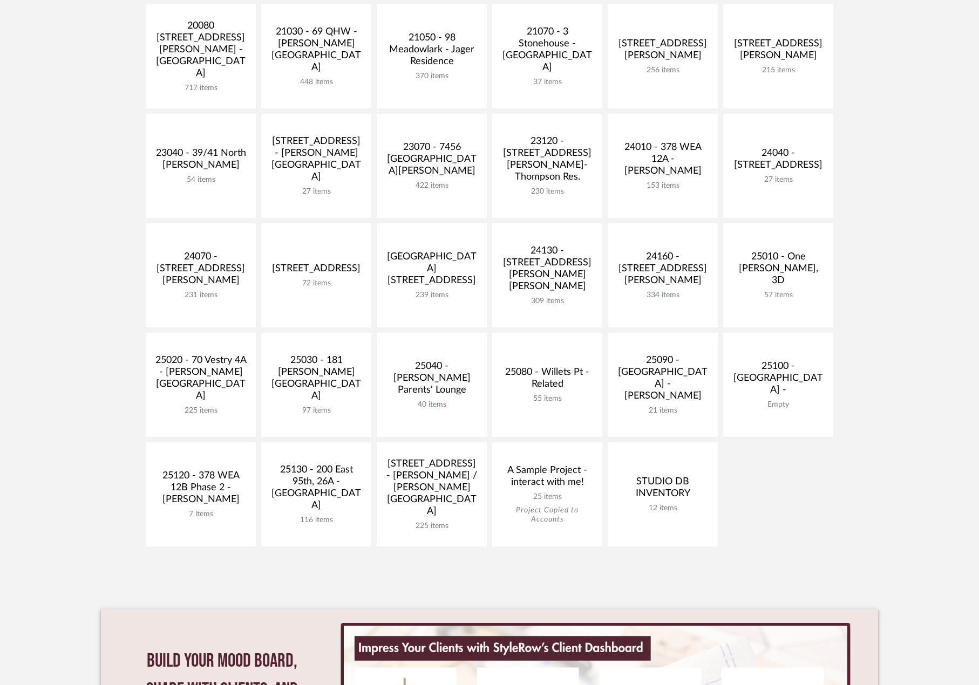
scroll to position [270, 0]
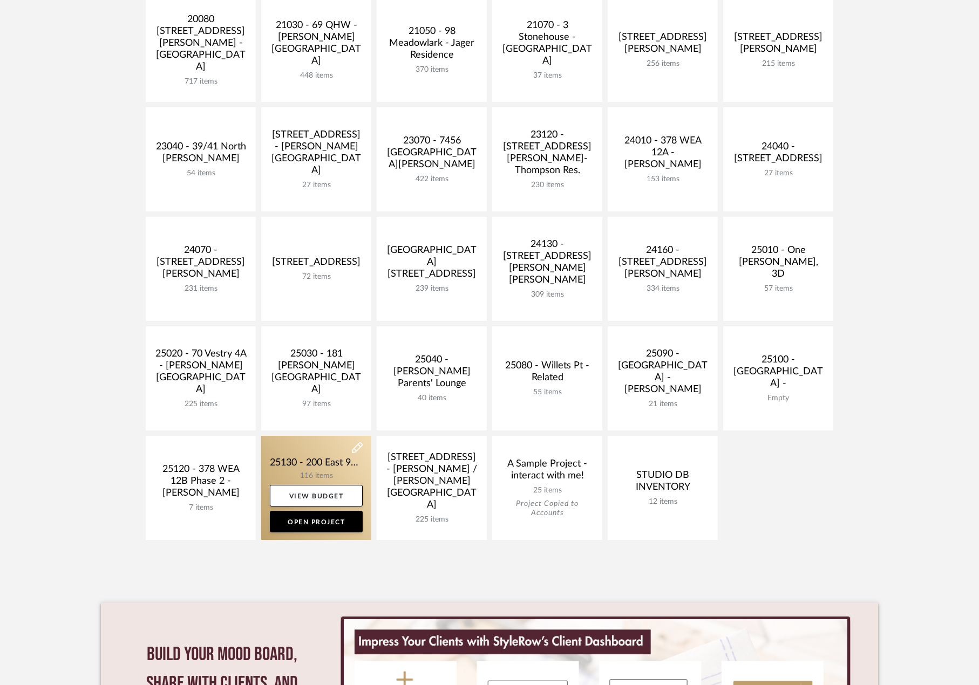
click at [325, 452] on link at bounding box center [316, 488] width 110 height 104
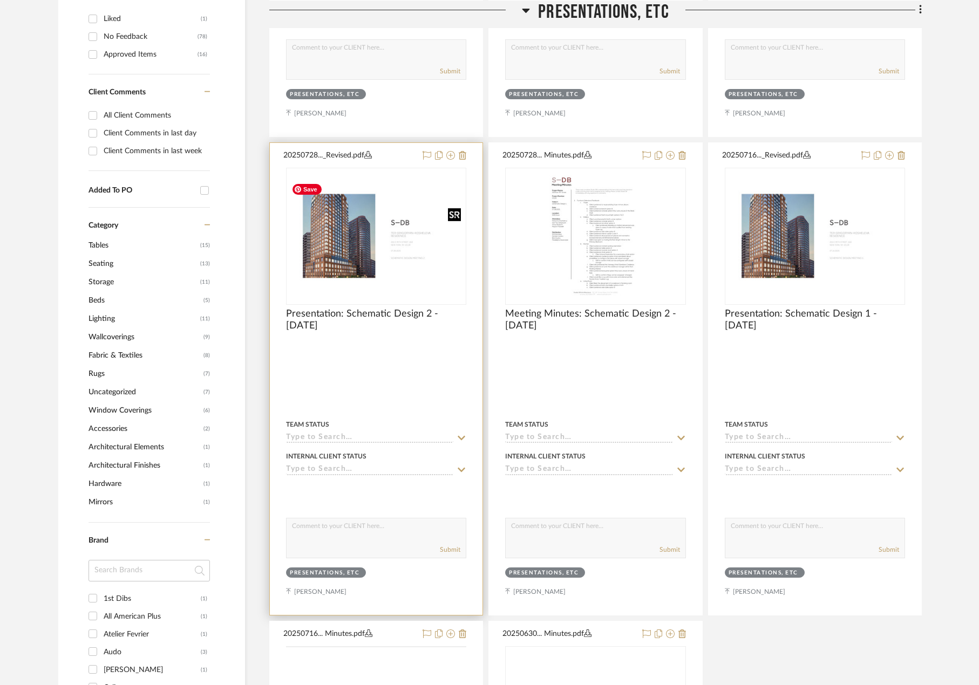
scroll to position [755, 0]
